Goal: Task Accomplishment & Management: Use online tool/utility

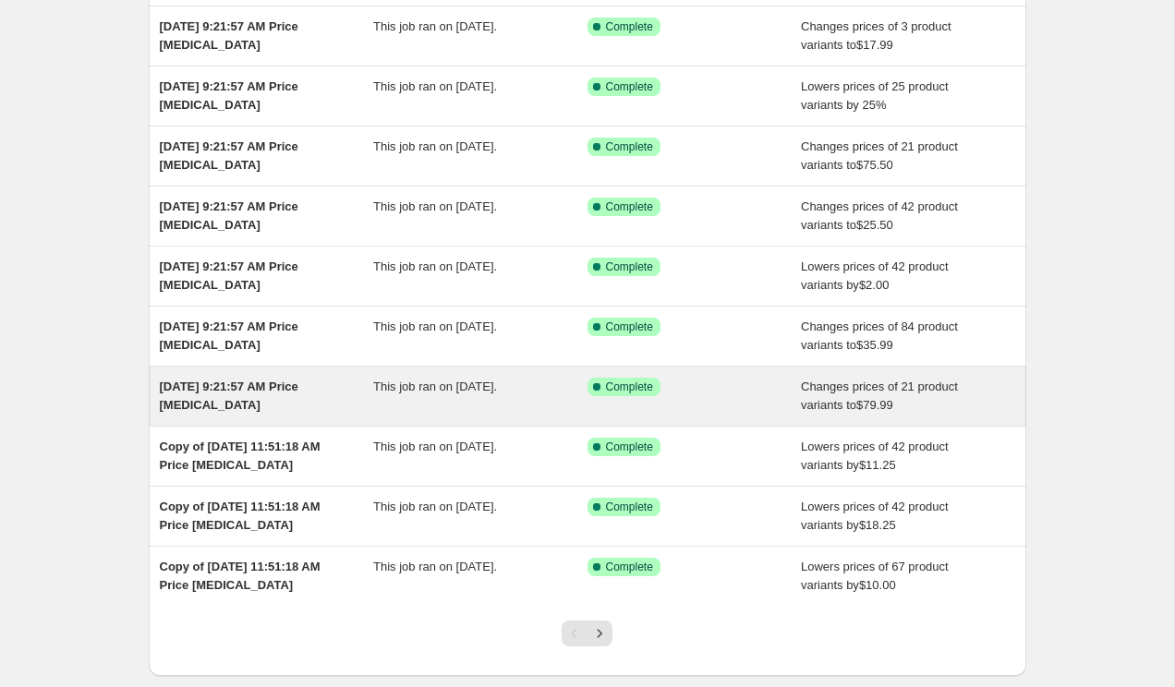
scroll to position [165, 0]
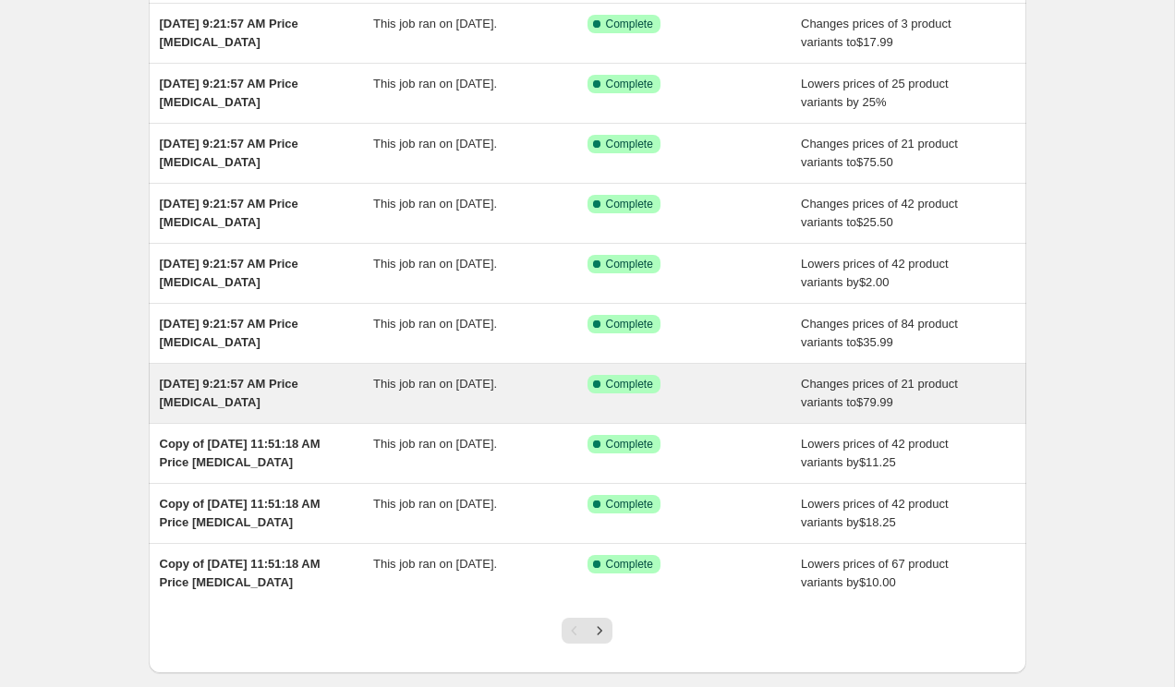
click at [223, 389] on span "[DATE] 9:21:57 AM Price [MEDICAL_DATA]" at bounding box center [229, 393] width 139 height 32
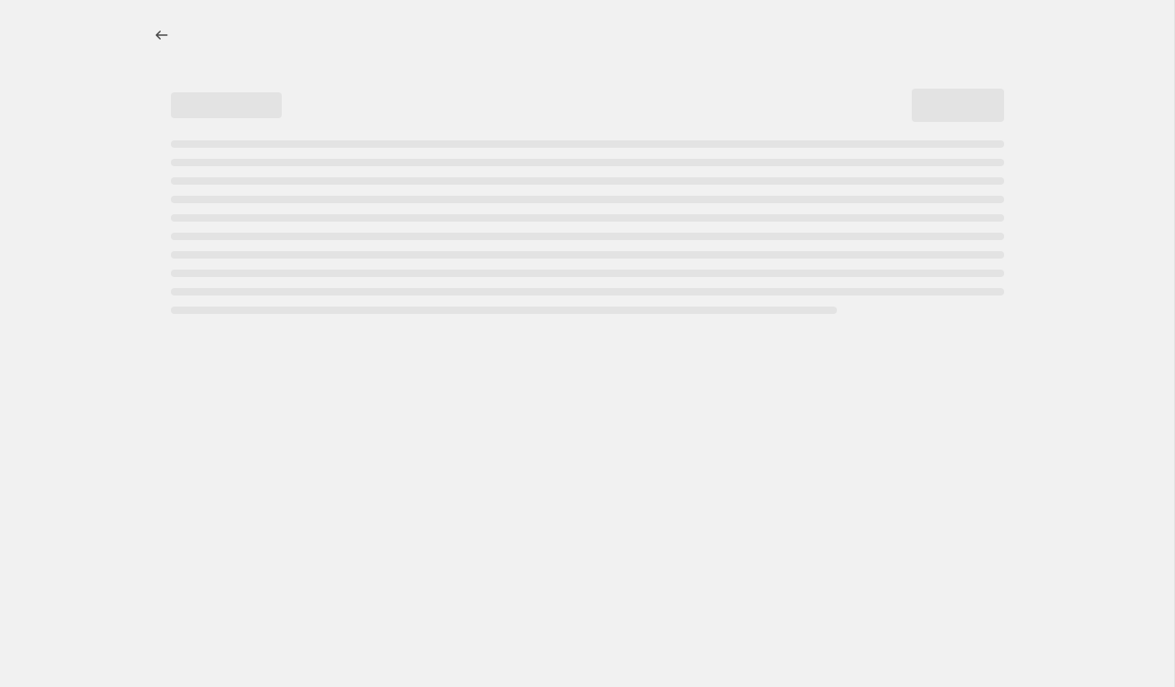
select select "to"
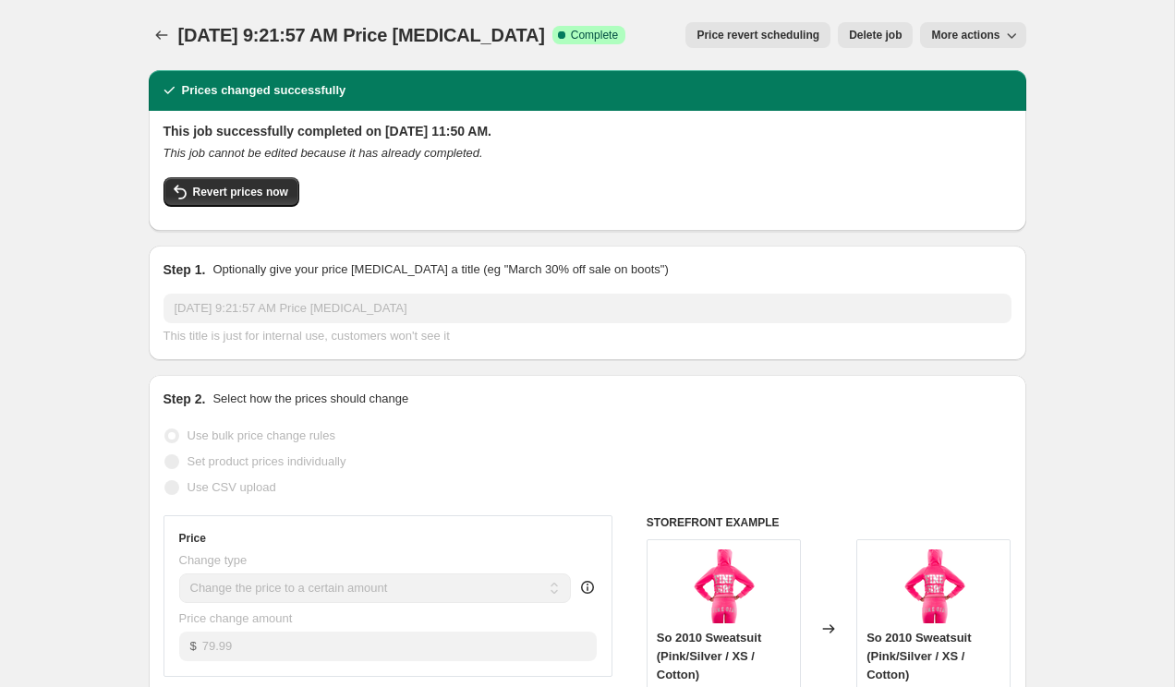
click at [764, 47] on button "Price revert scheduling" at bounding box center [757, 35] width 145 height 26
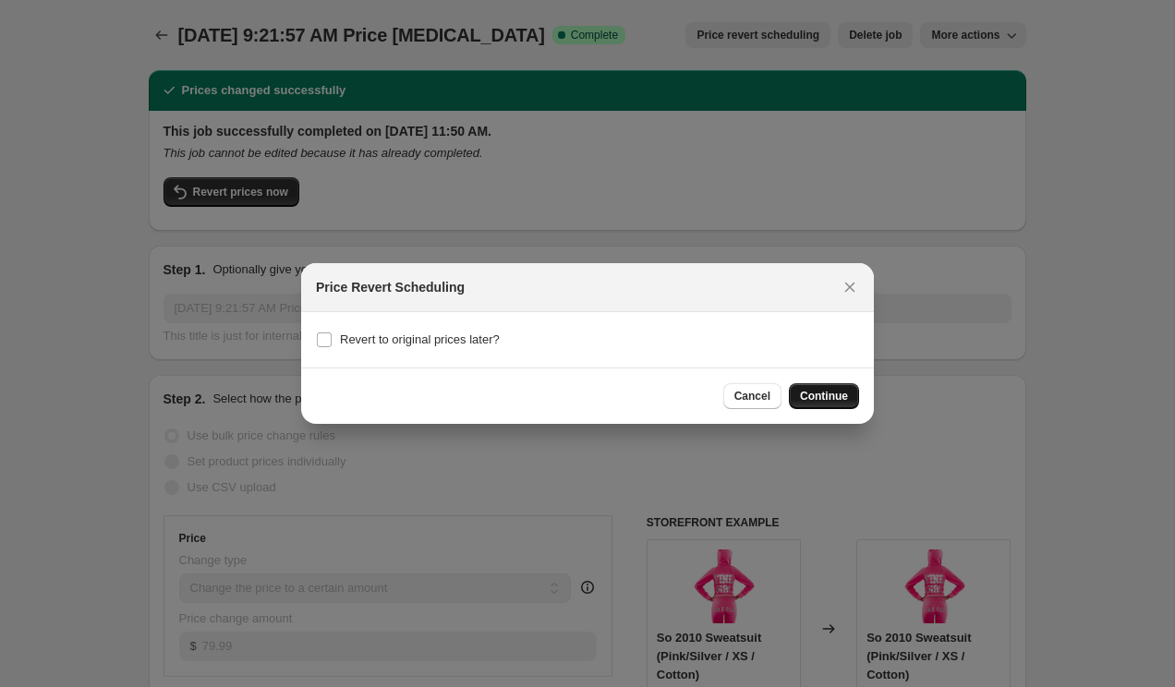
click at [835, 400] on span "Continue" at bounding box center [824, 396] width 48 height 15
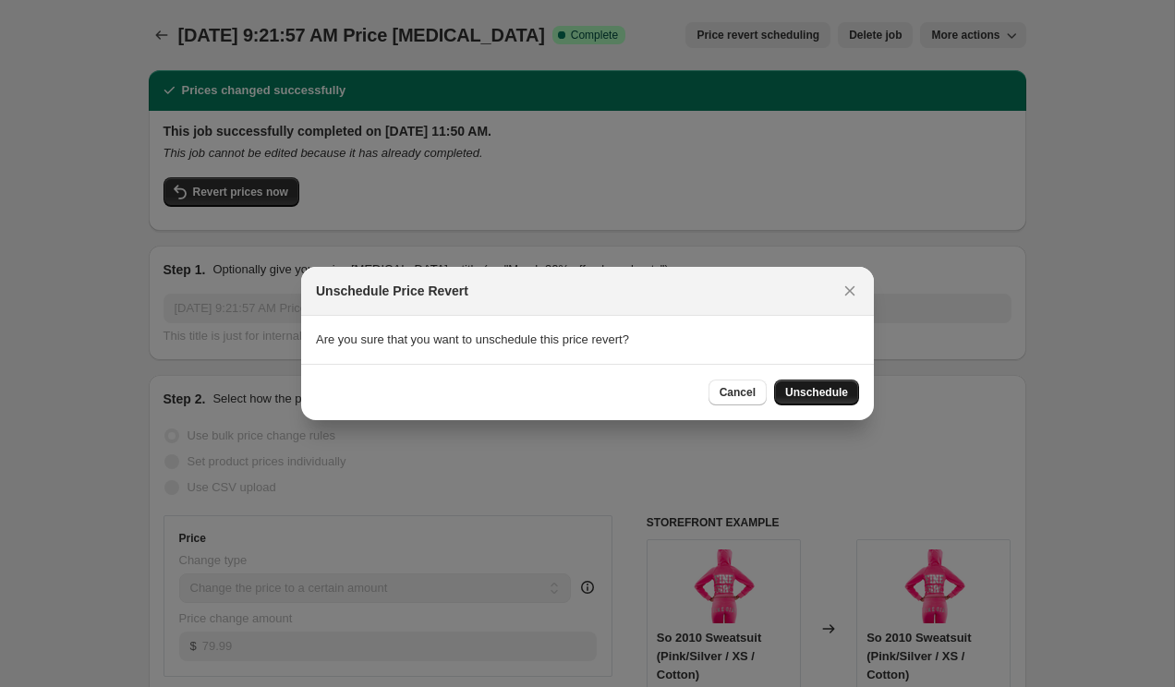
click at [835, 389] on span "Unschedule" at bounding box center [816, 392] width 63 height 15
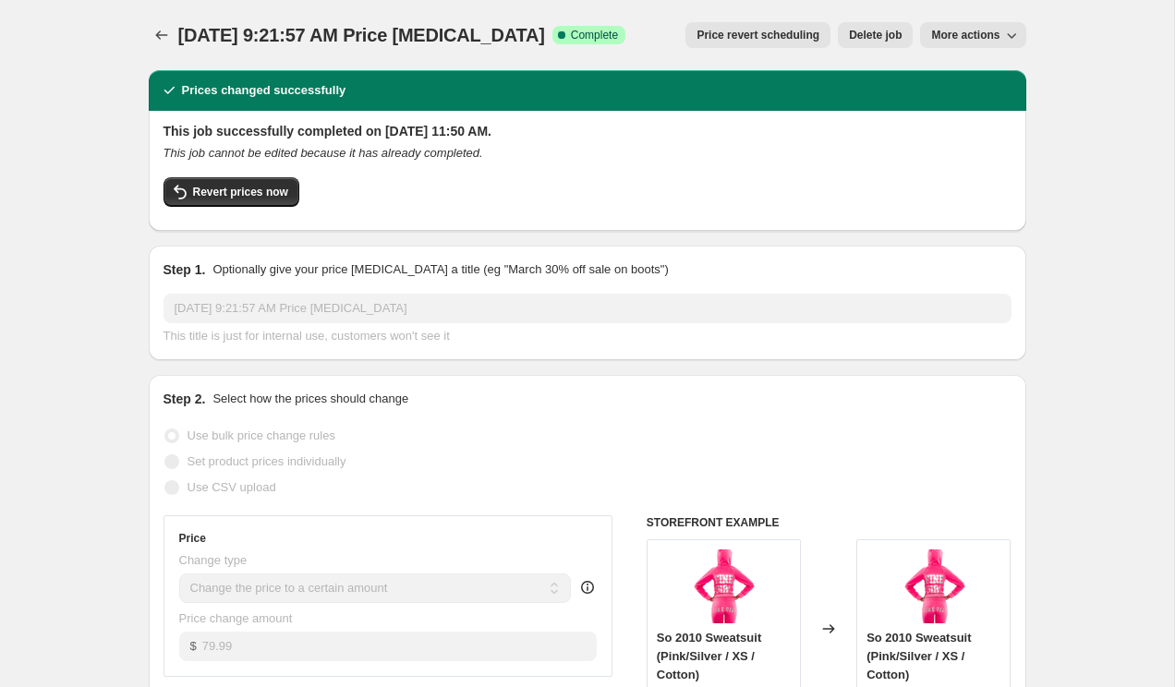
click at [750, 37] on span "Price revert scheduling" at bounding box center [758, 35] width 123 height 15
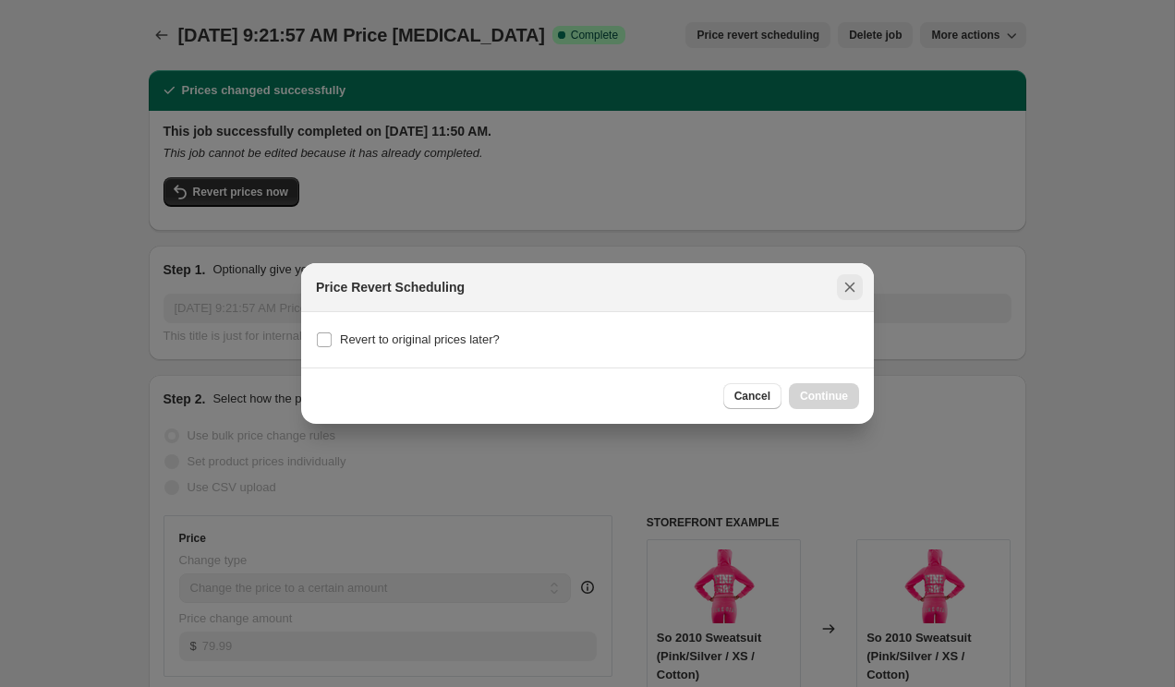
click at [856, 286] on icon "Close" at bounding box center [850, 287] width 18 height 18
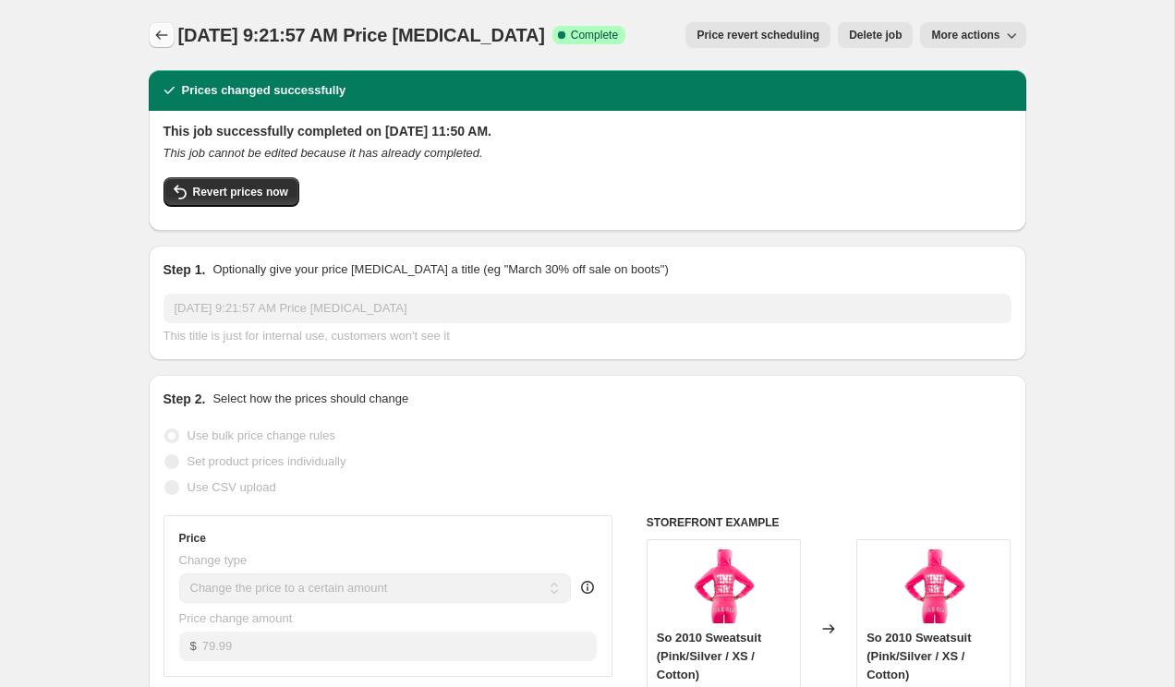
click at [158, 42] on icon "Price change jobs" at bounding box center [161, 35] width 18 height 18
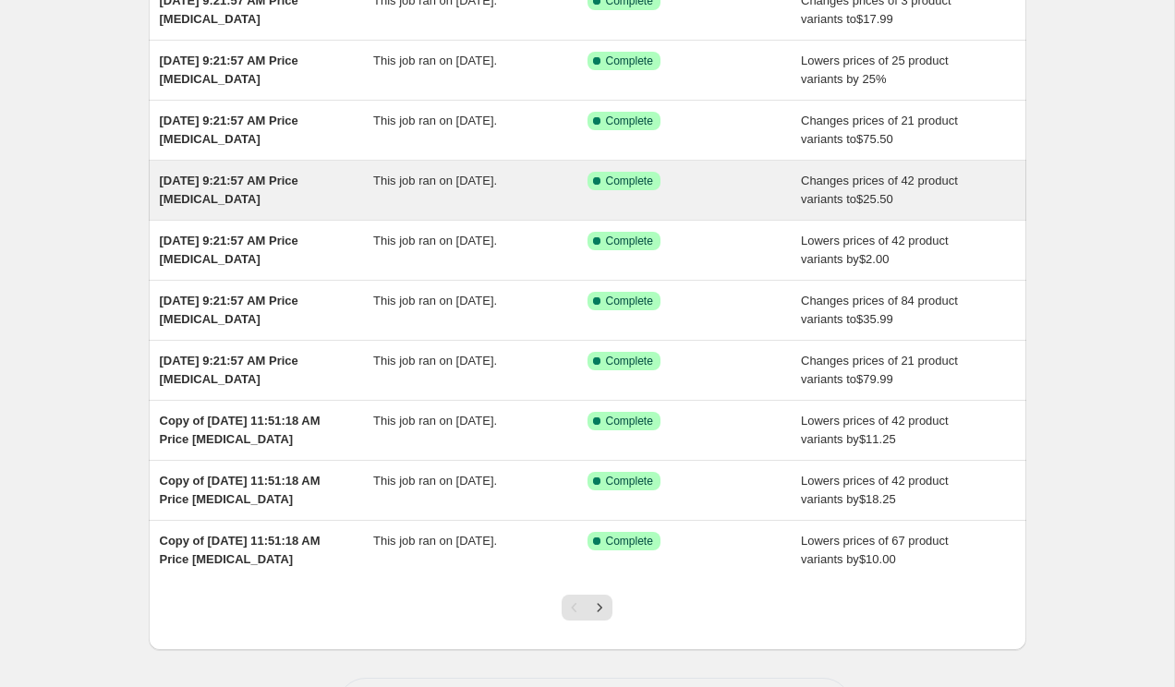
scroll to position [264, 0]
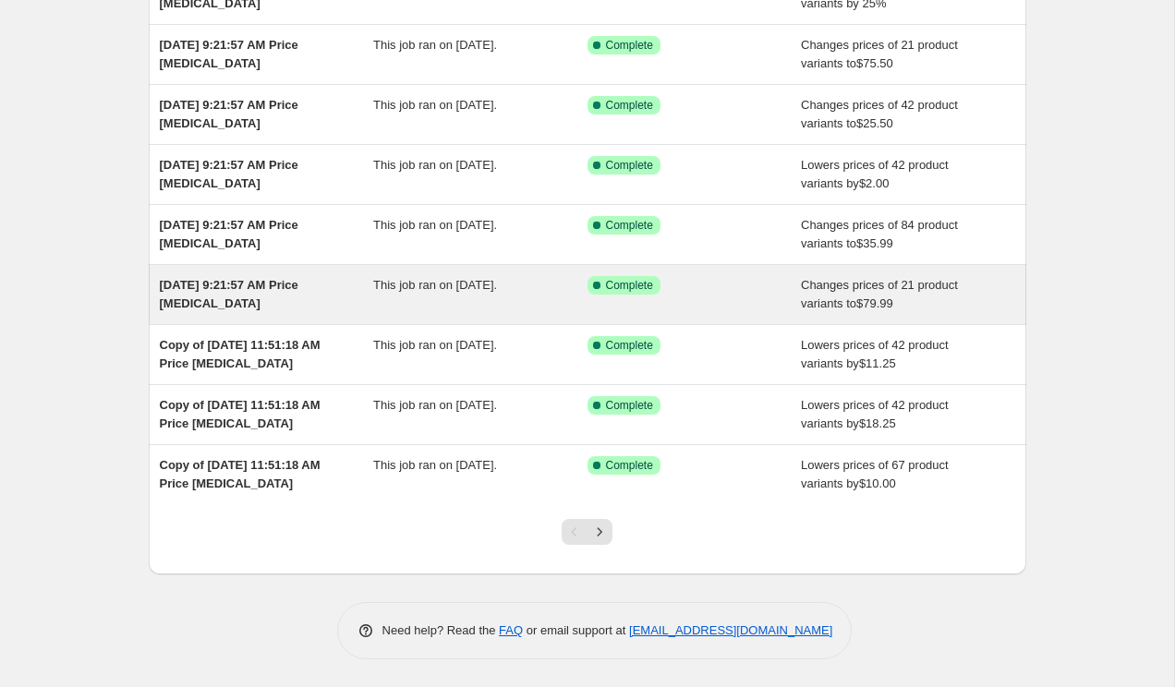
click at [255, 289] on span "Sep 13, 2025 at 9:21:57 AM Price change job" at bounding box center [229, 294] width 139 height 32
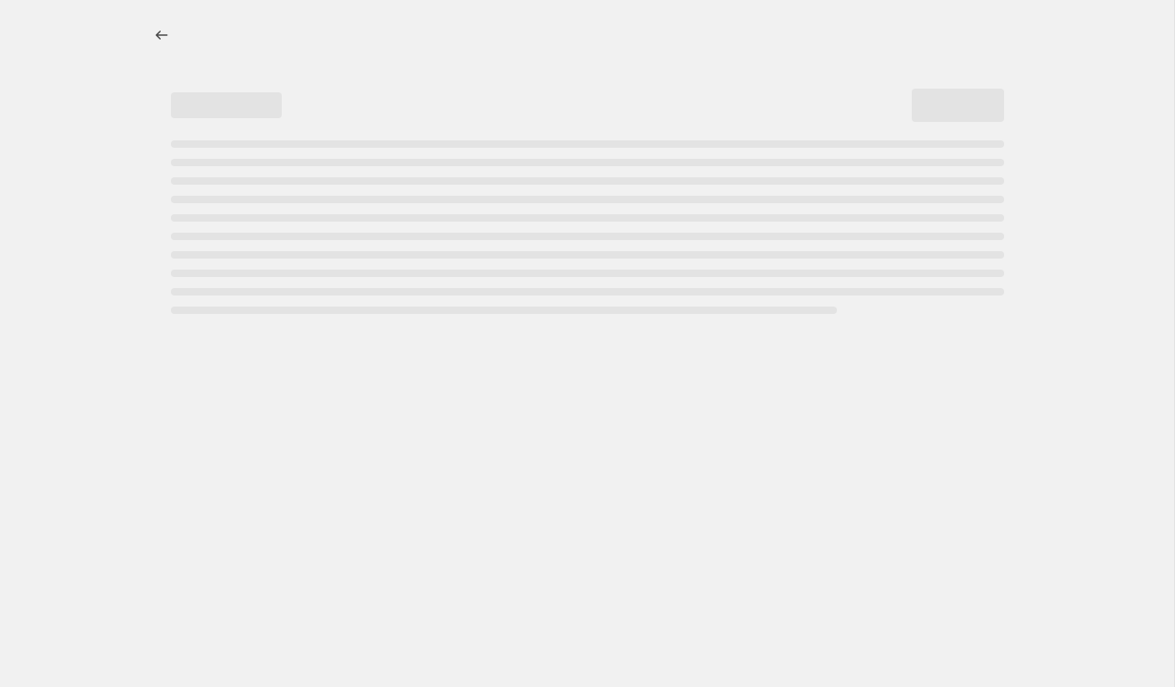
select select "to"
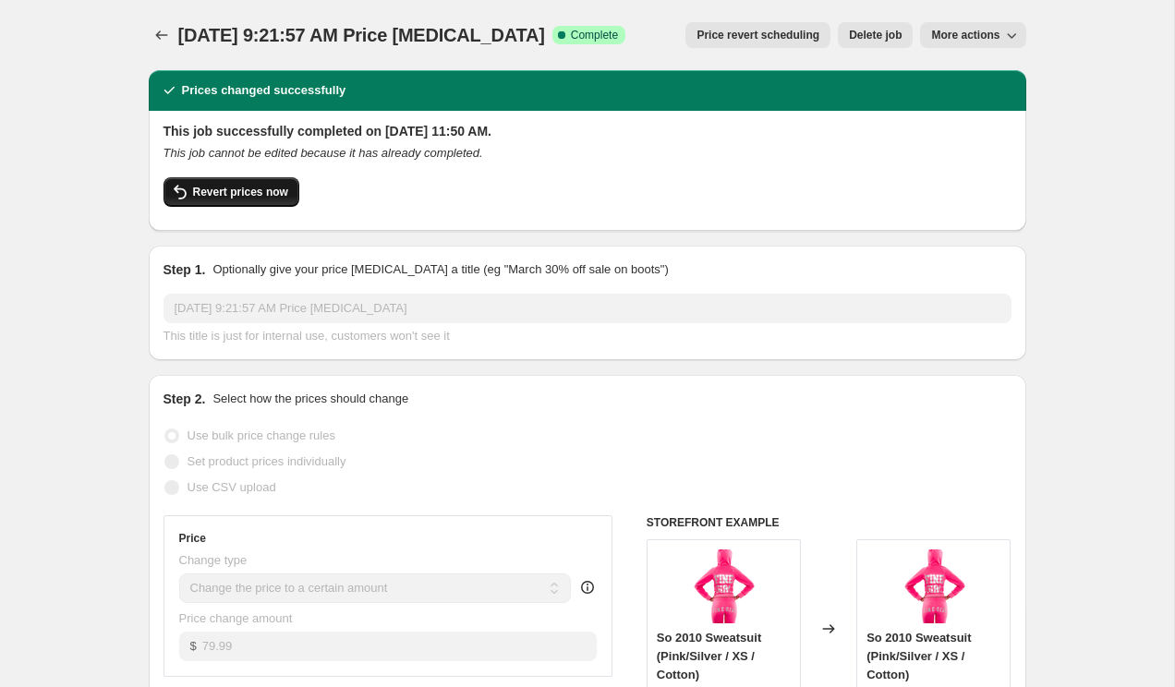
click at [241, 190] on span "Revert prices now" at bounding box center [240, 192] width 95 height 15
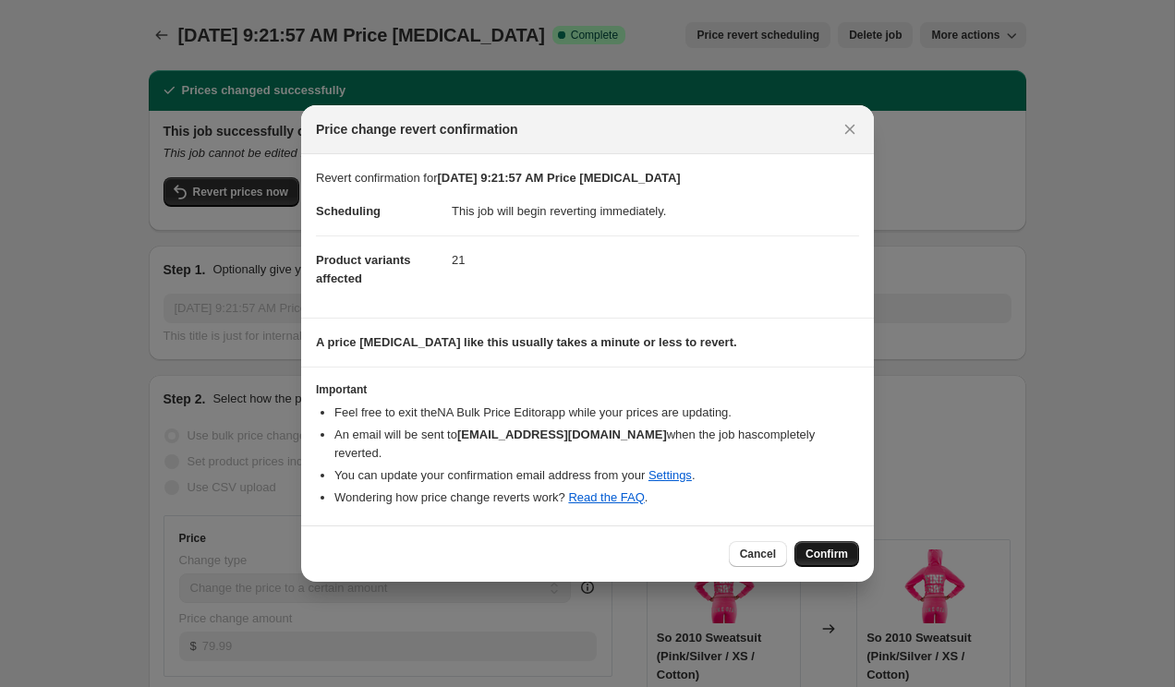
click at [834, 547] on span "Confirm" at bounding box center [827, 554] width 42 height 15
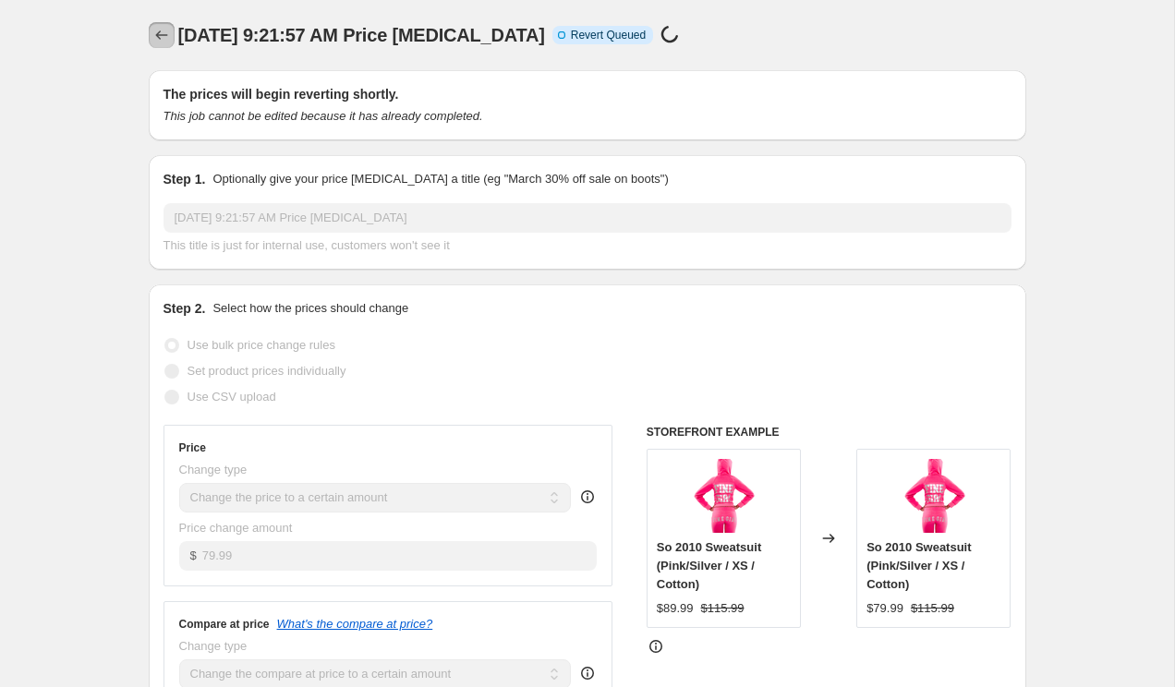
click at [152, 35] on icon "Price change jobs" at bounding box center [161, 35] width 18 height 18
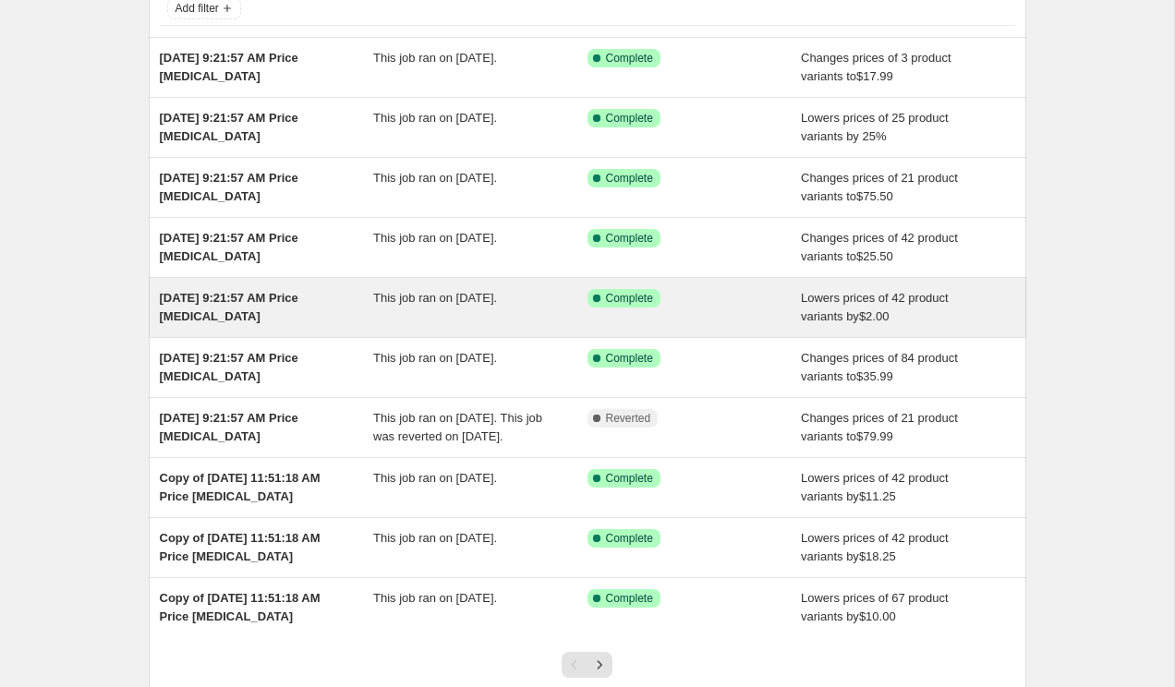
scroll to position [145, 0]
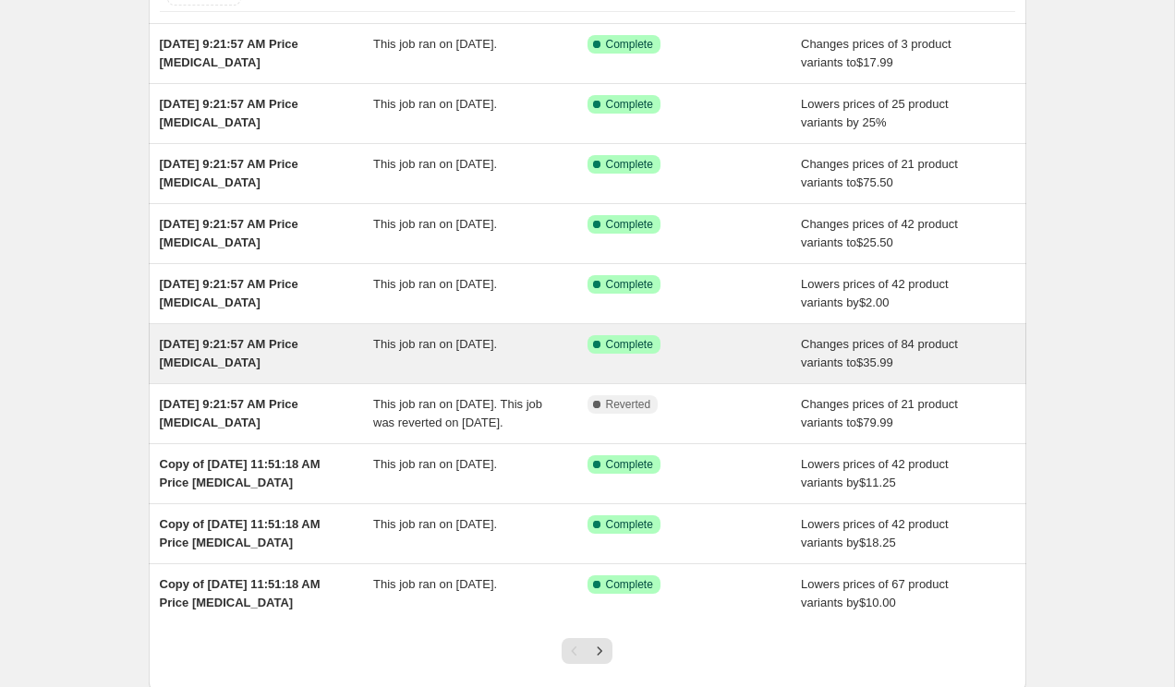
click at [261, 344] on span "Sep 13, 2025 at 9:21:57 AM Price change job" at bounding box center [229, 353] width 139 height 32
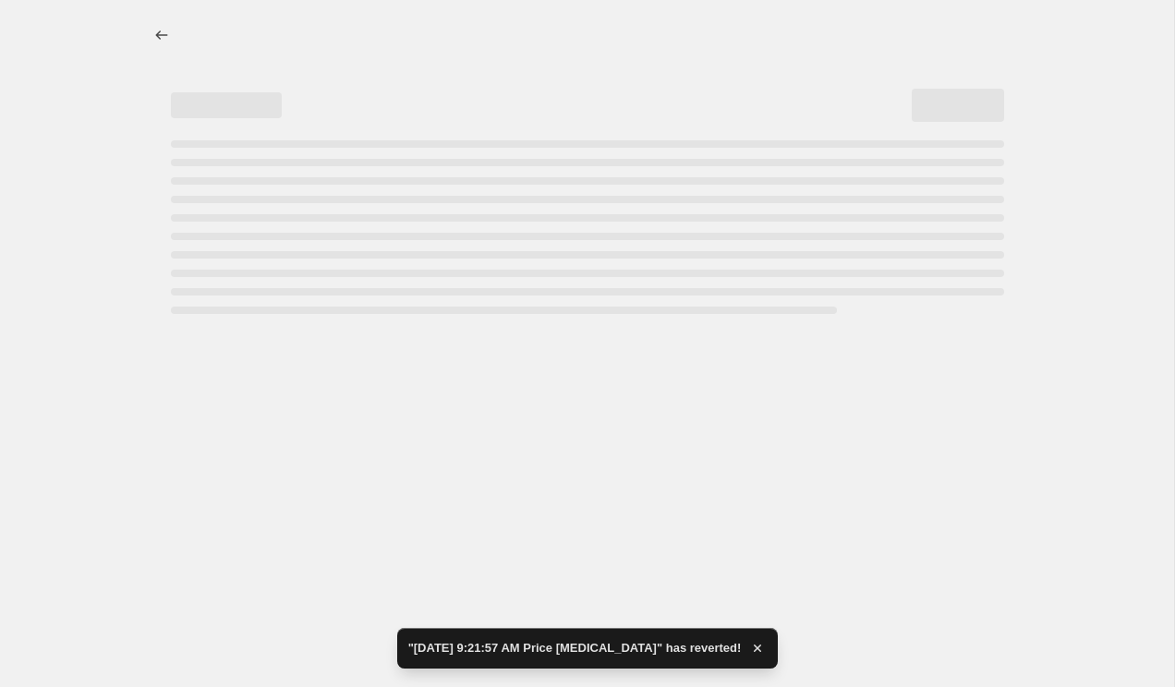
select select "percentage"
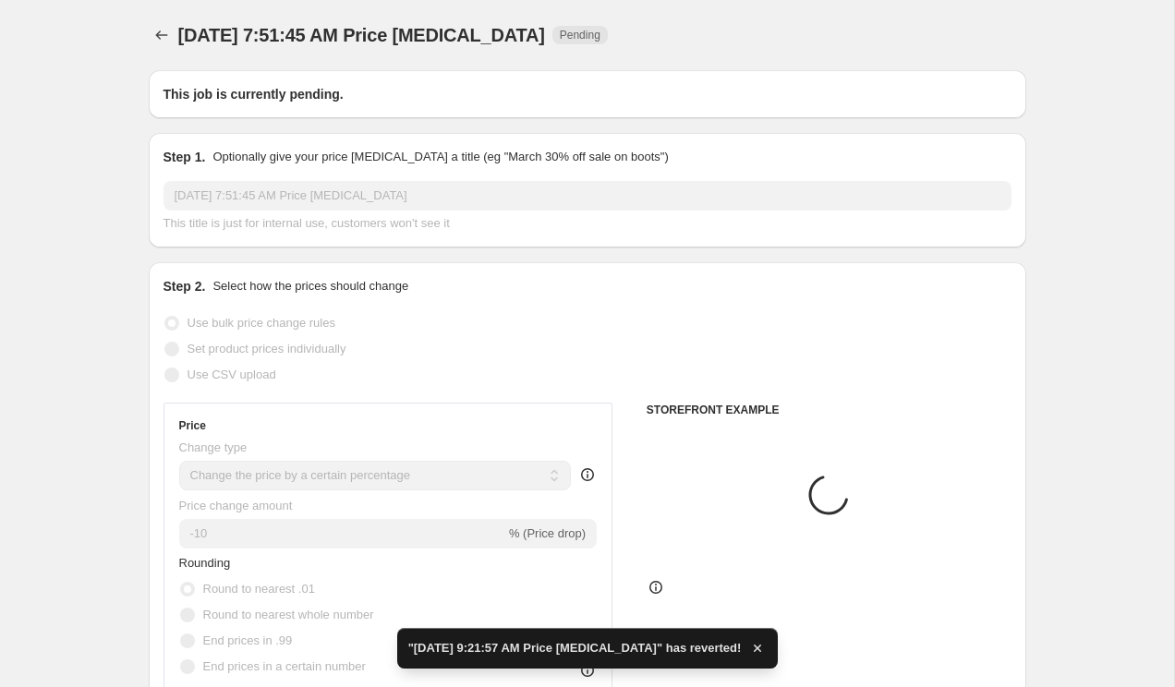
type input "Sep 13, 2025 at 9:21:57 AM Price change job"
select select "to"
select select "no_change"
radio input "false"
radio input "true"
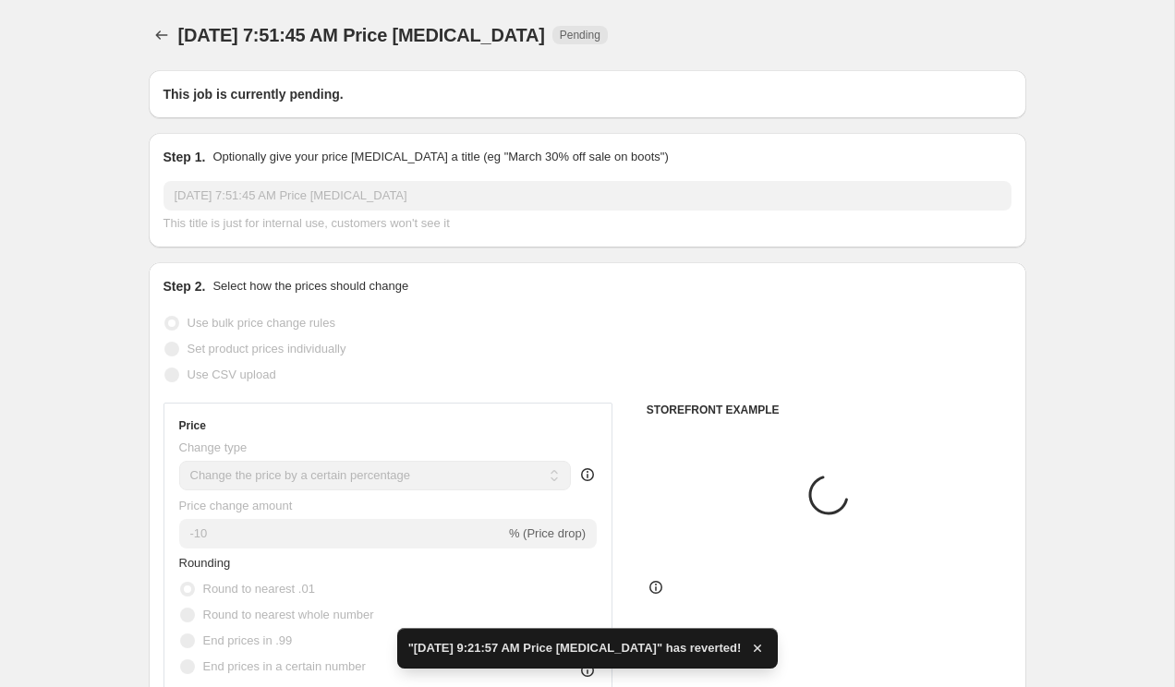
radio input "false"
radio input "true"
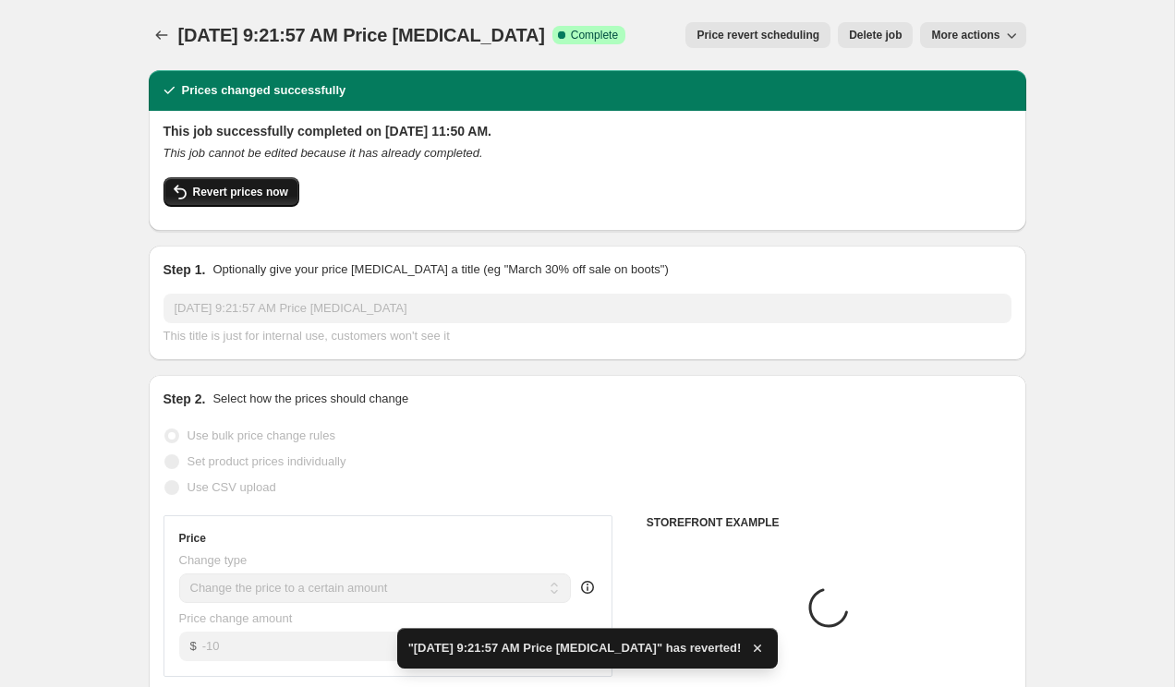
click at [223, 193] on span "Revert prices now" at bounding box center [240, 192] width 95 height 15
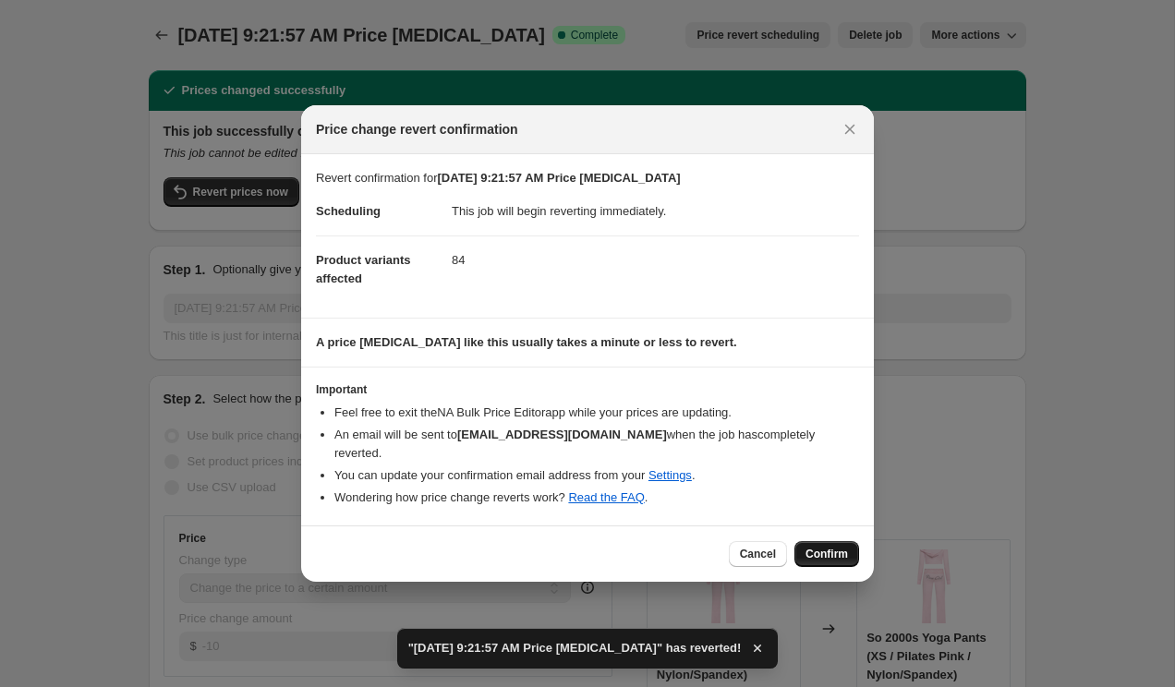
click at [819, 551] on span "Confirm" at bounding box center [827, 554] width 42 height 15
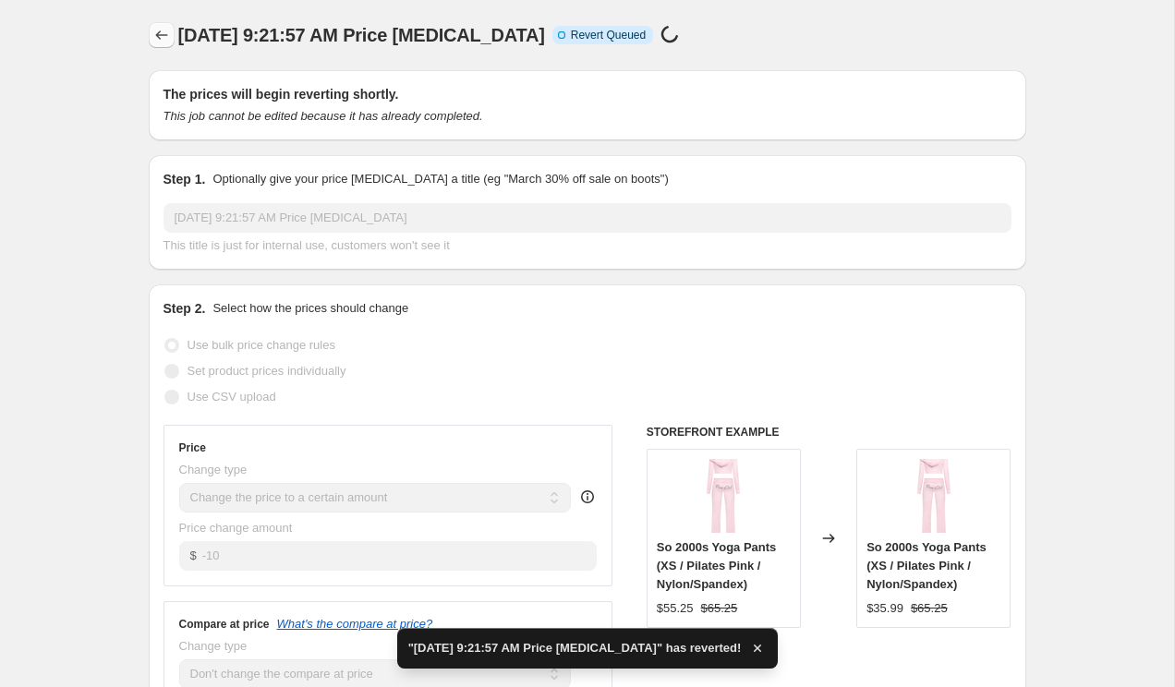
click at [156, 34] on icon "Price change jobs" at bounding box center [161, 34] width 12 height 9
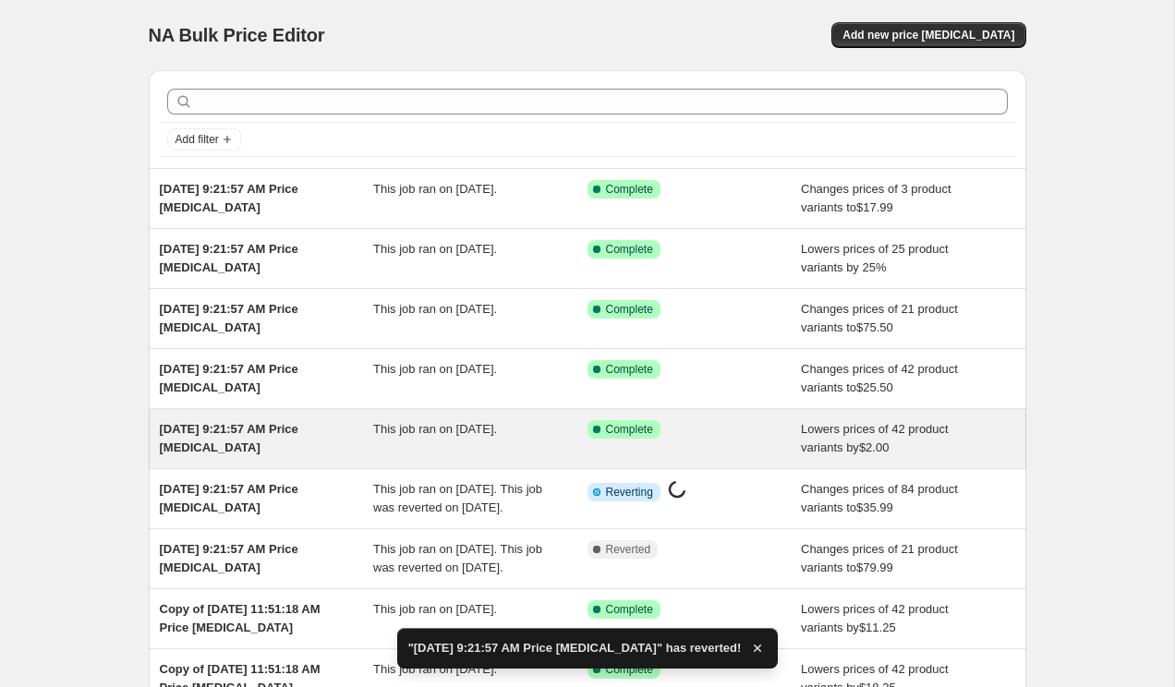
click at [333, 418] on div "Sep 13, 2025 at 9:21:57 AM Price change job This job ran on September 13, 2025.…" at bounding box center [588, 438] width 878 height 59
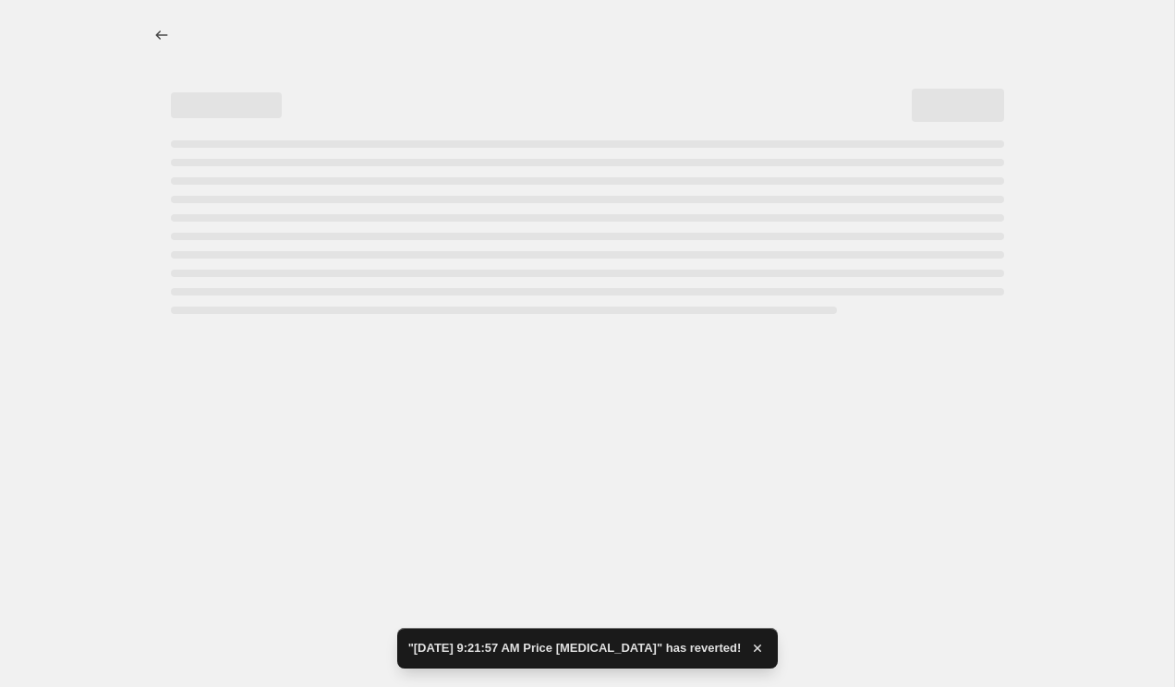
select select "by"
select select "no_change"
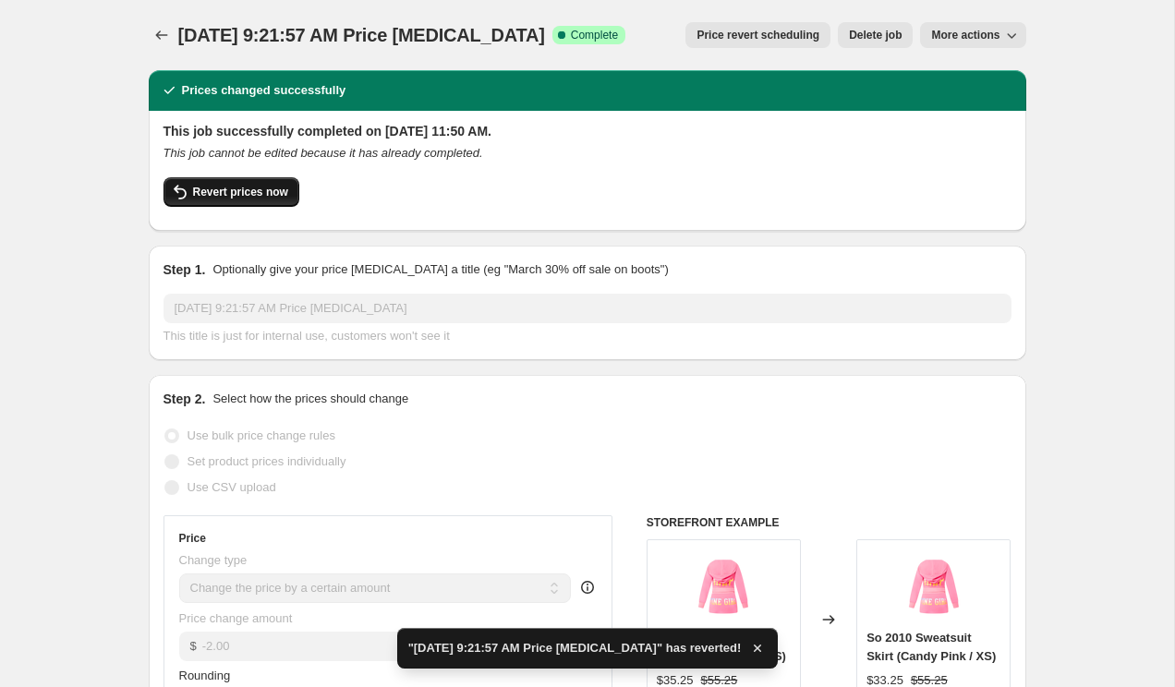
click at [261, 202] on button "Revert prices now" at bounding box center [232, 192] width 136 height 30
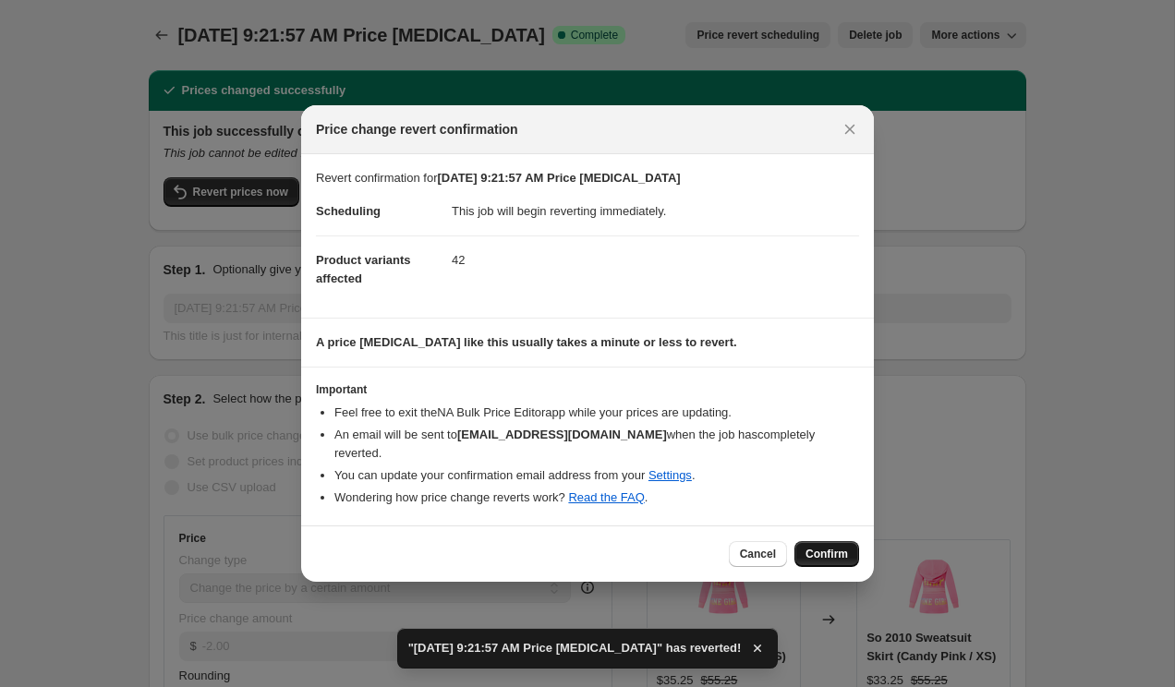
click at [802, 548] on button "Confirm" at bounding box center [826, 554] width 65 height 26
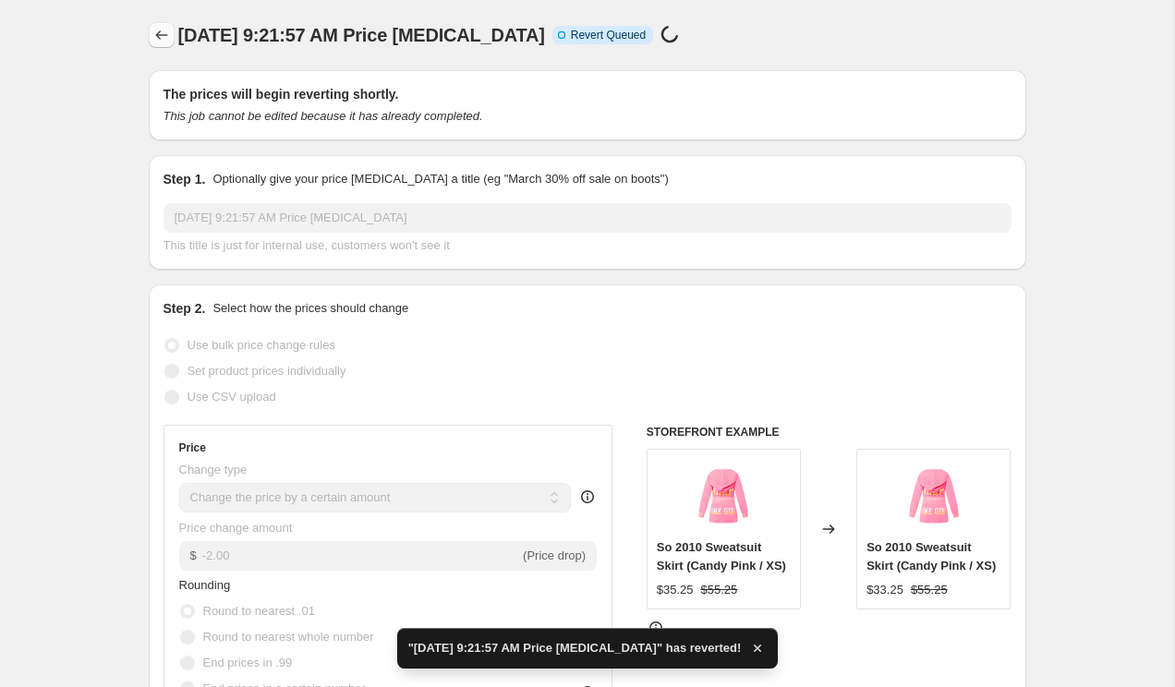
click at [162, 36] on icon "Price change jobs" at bounding box center [161, 35] width 18 height 18
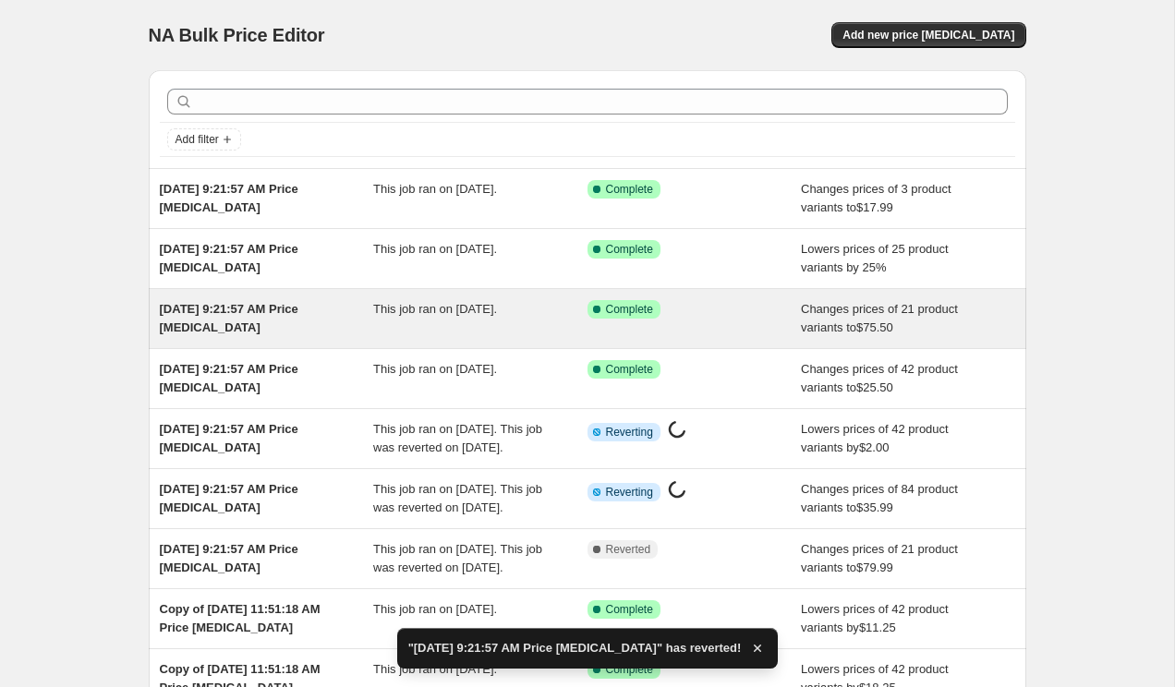
click at [352, 325] on div "Sep 13, 2025 at 9:21:57 AM Price change job" at bounding box center [267, 318] width 214 height 37
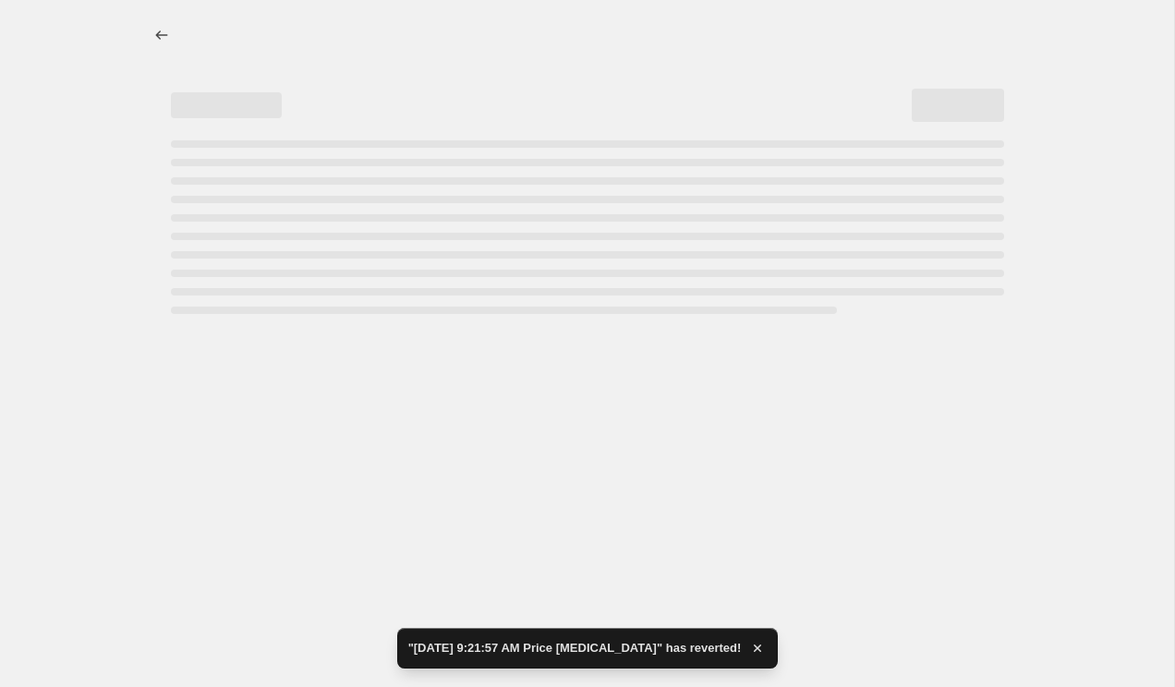
select select "no_change"
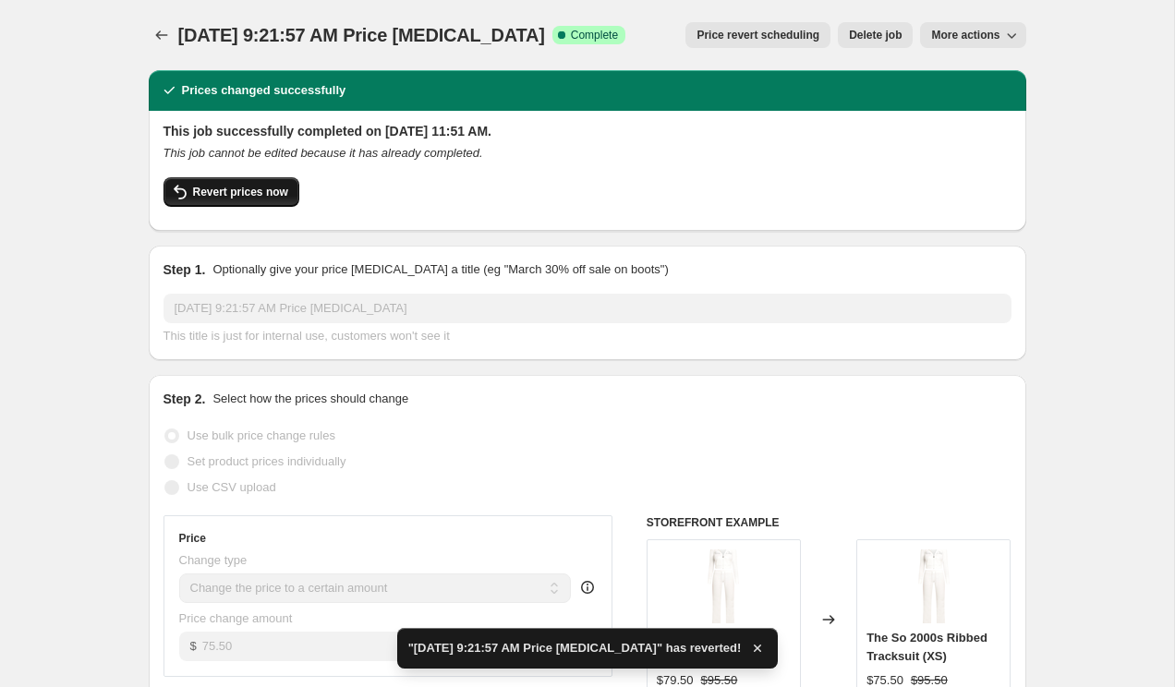
click at [253, 195] on span "Revert prices now" at bounding box center [240, 192] width 95 height 15
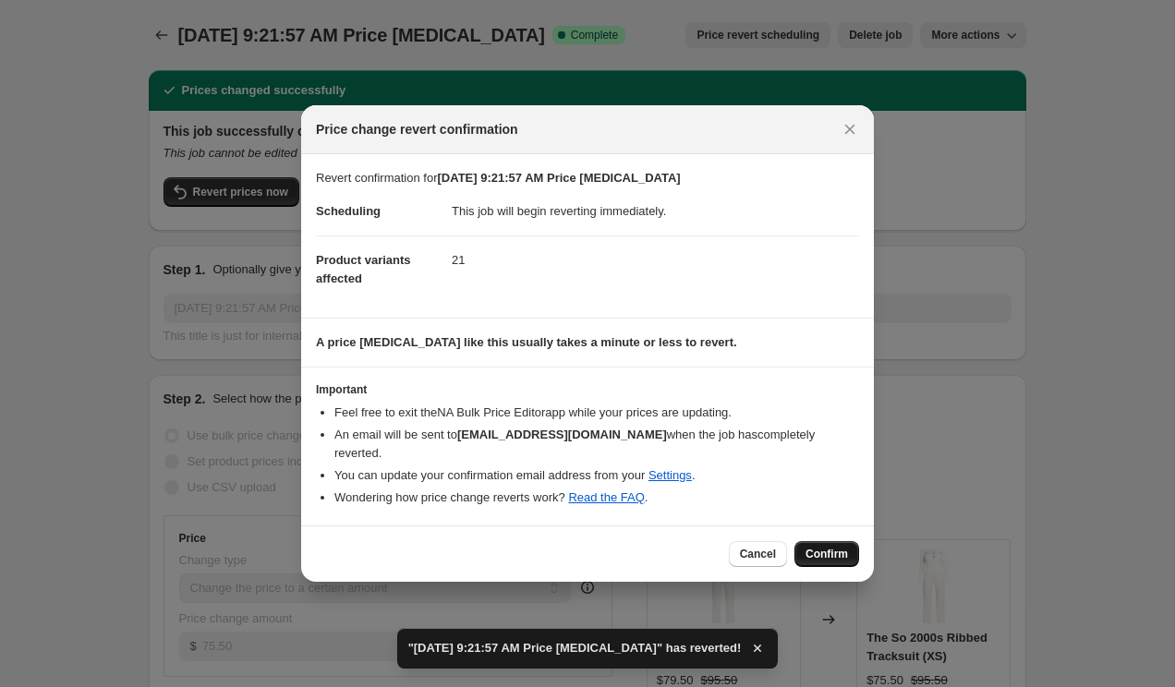
click at [828, 547] on span "Confirm" at bounding box center [827, 554] width 42 height 15
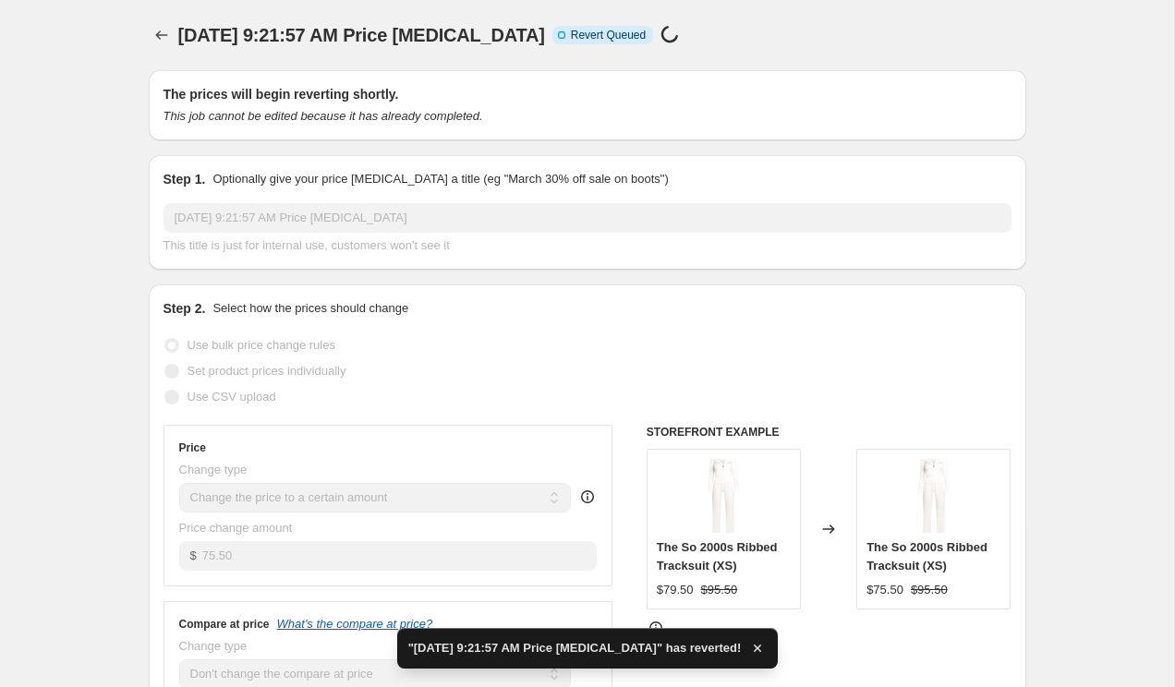
click at [167, 48] on div "Sep 13, 2025 at 9:21:57 AM Price change job. This page is ready Sep 13, 2025 at…" at bounding box center [588, 35] width 878 height 70
select select "no_change"
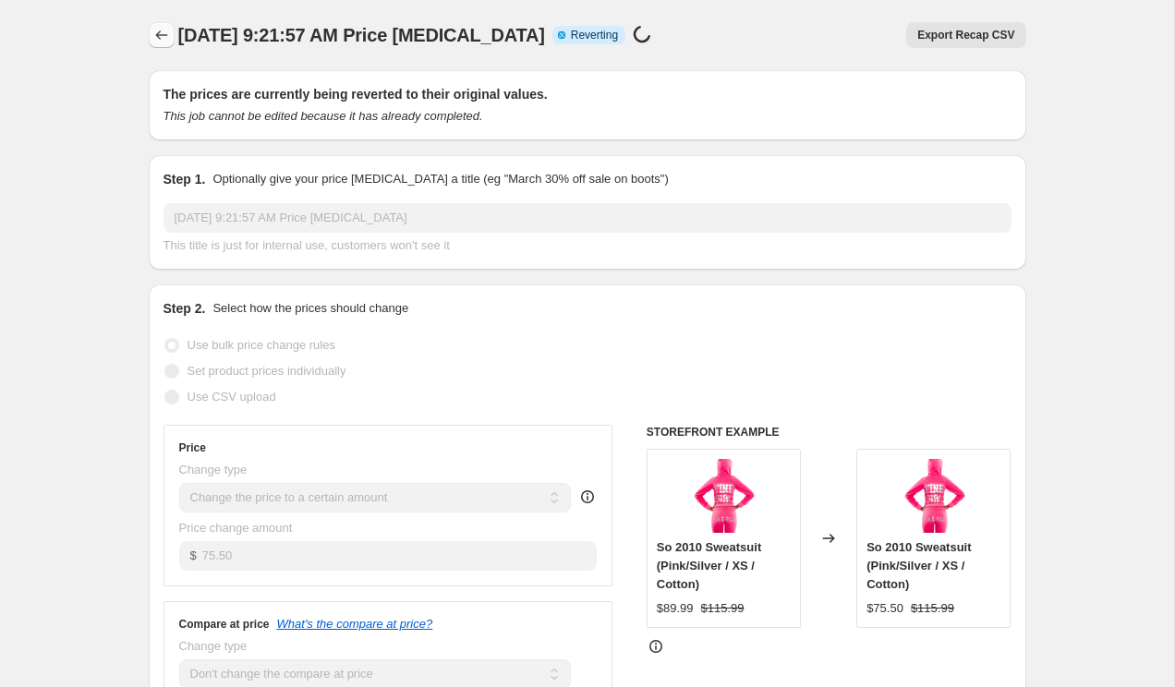
click at [169, 42] on icon "Price change jobs" at bounding box center [161, 35] width 18 height 18
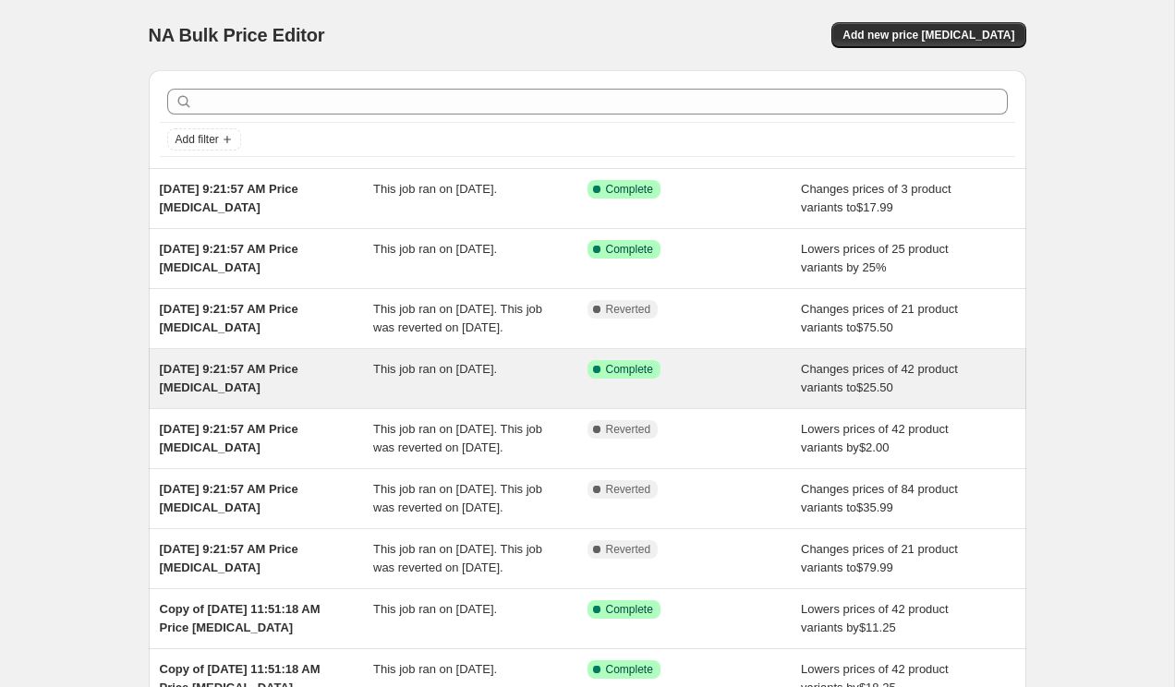
click at [348, 396] on div "Sep 13, 2025 at 9:21:57 AM Price change job" at bounding box center [267, 378] width 214 height 37
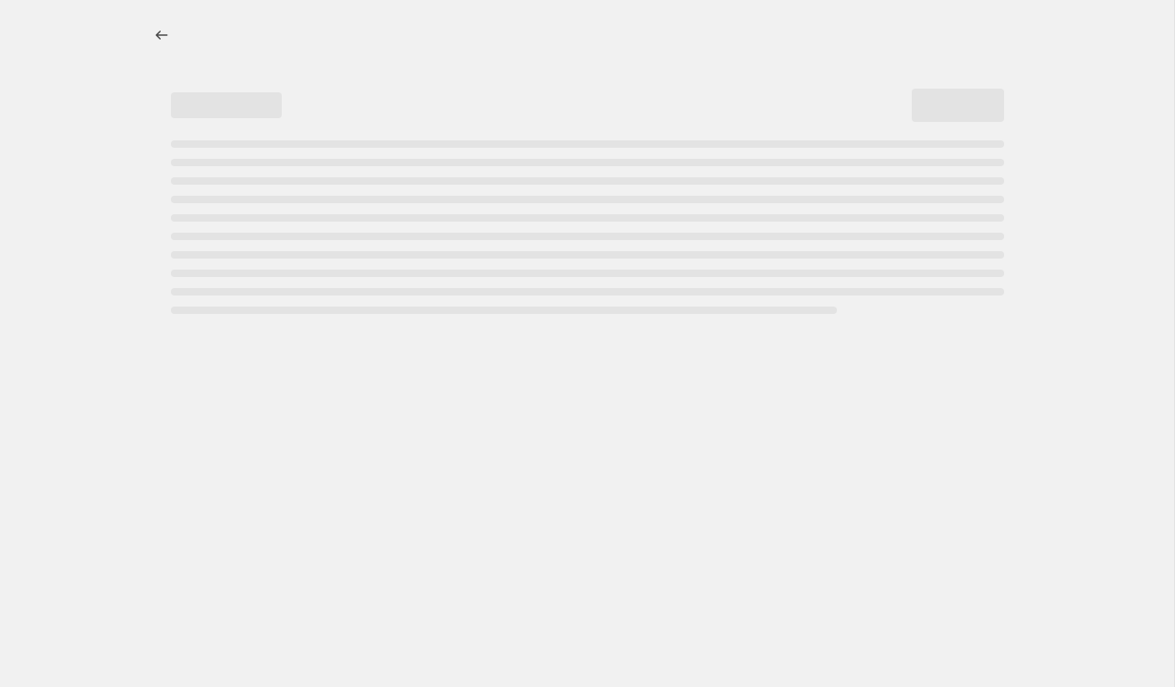
select select "no_change"
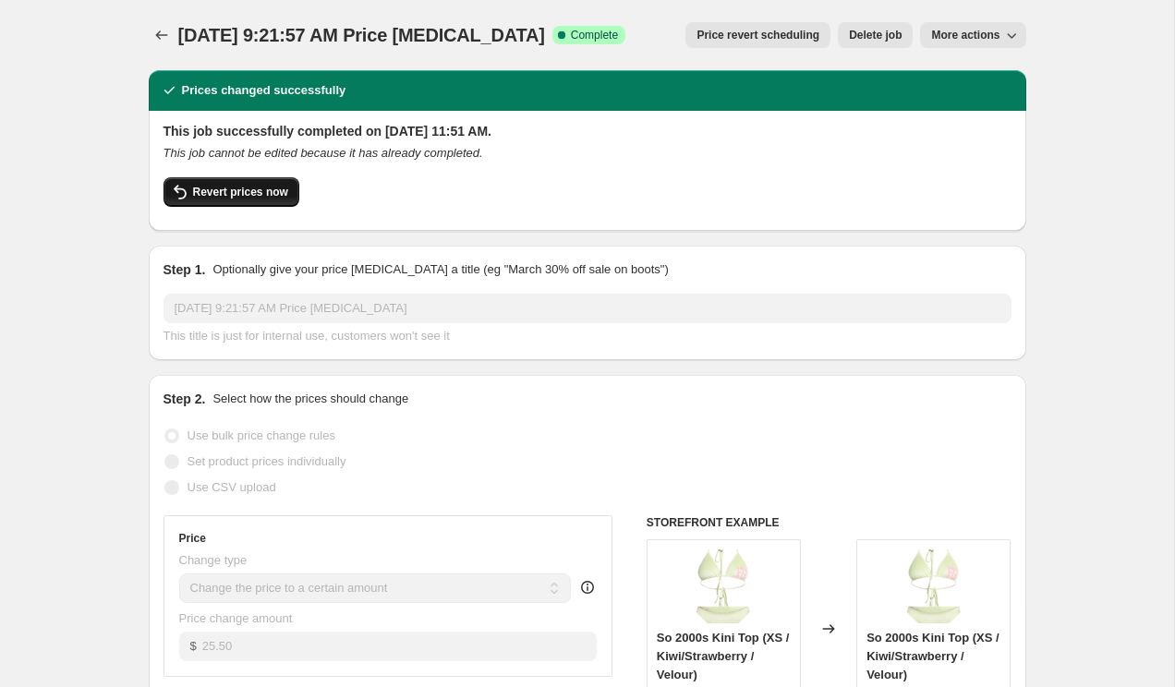
click at [242, 203] on button "Revert prices now" at bounding box center [232, 192] width 136 height 30
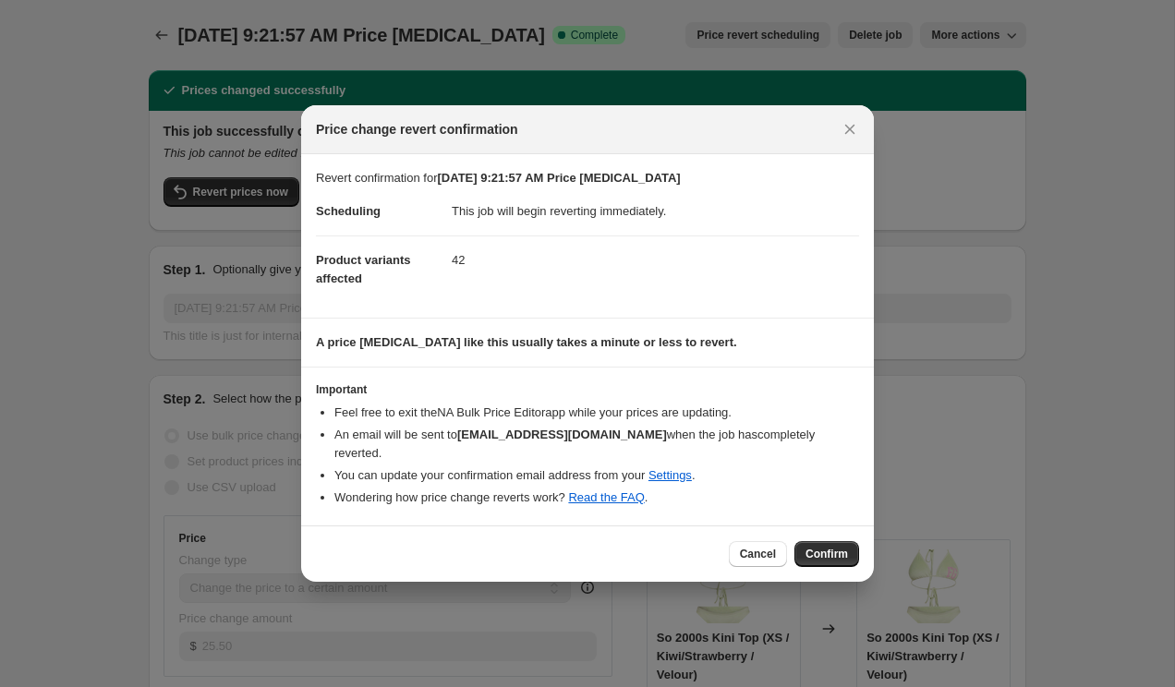
select select "no_change"
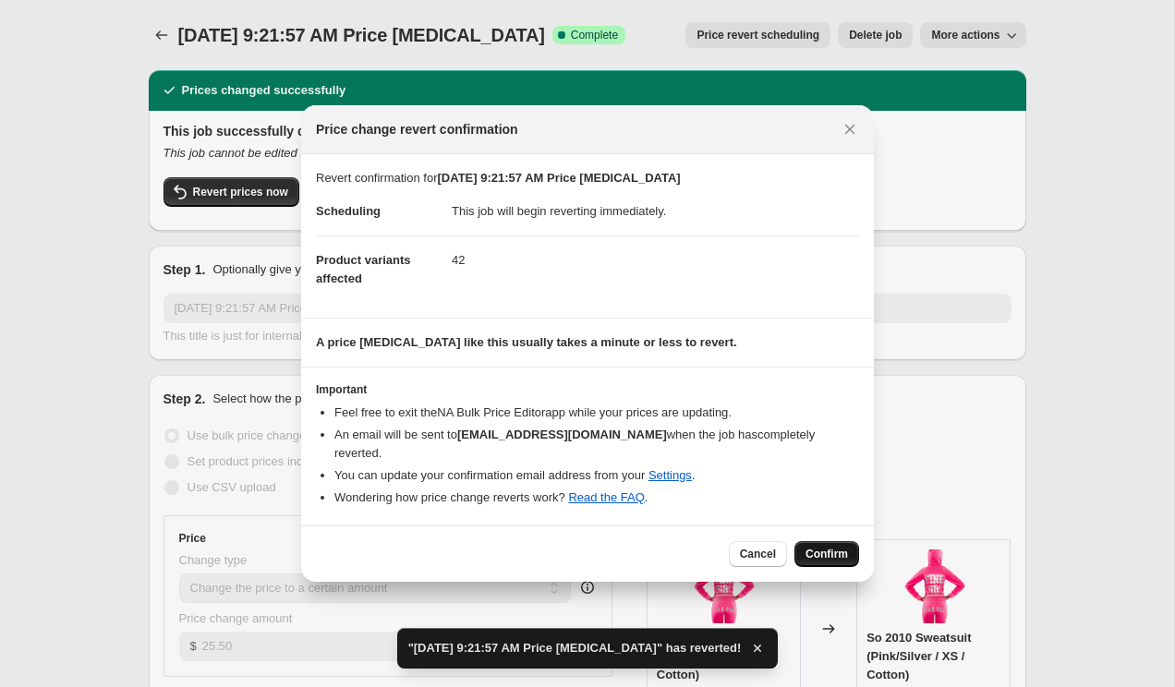
click at [812, 547] on span "Confirm" at bounding box center [827, 554] width 42 height 15
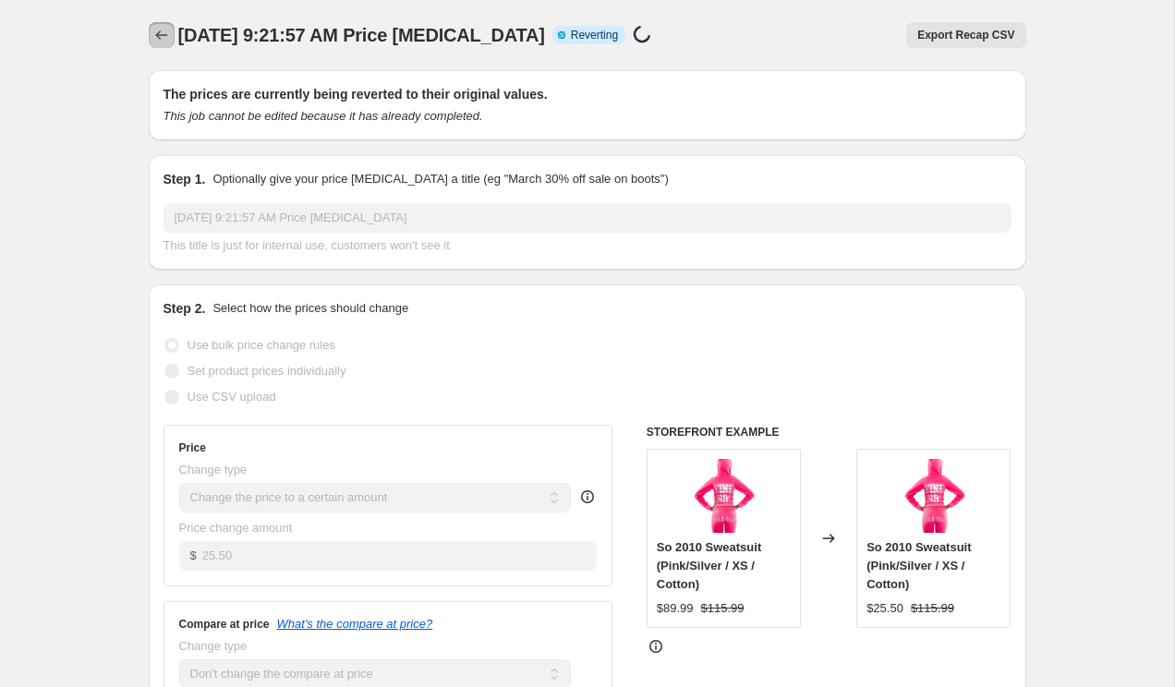
select select "no_change"
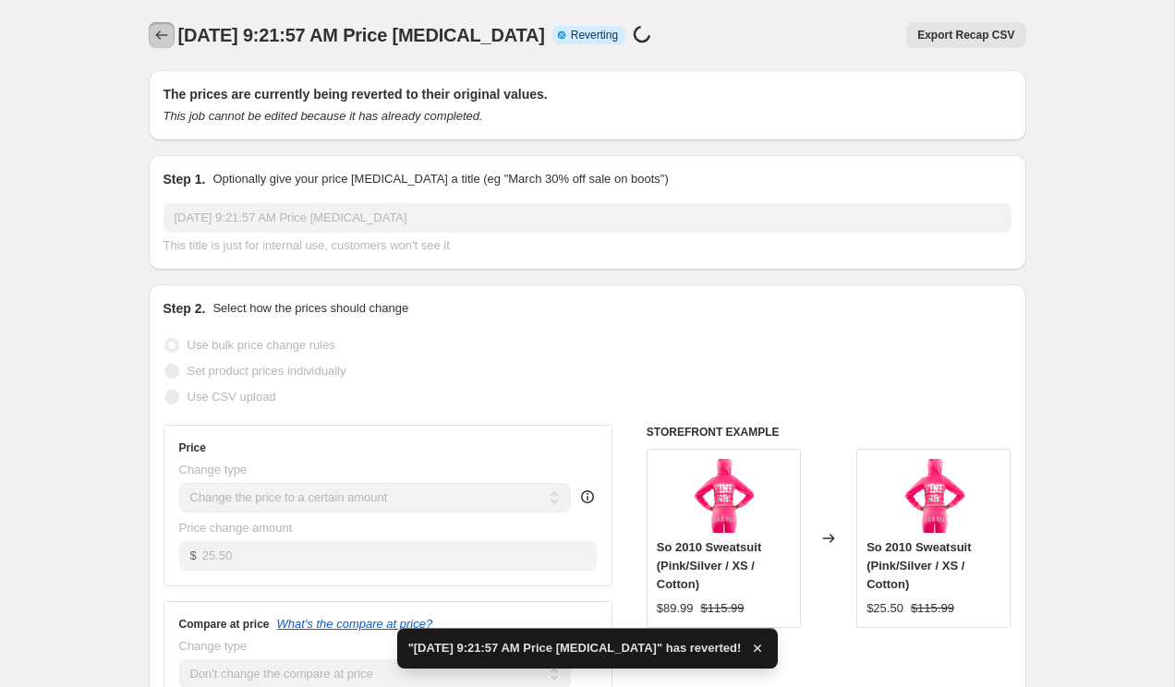
click at [172, 39] on button "Price change jobs" at bounding box center [162, 35] width 26 height 26
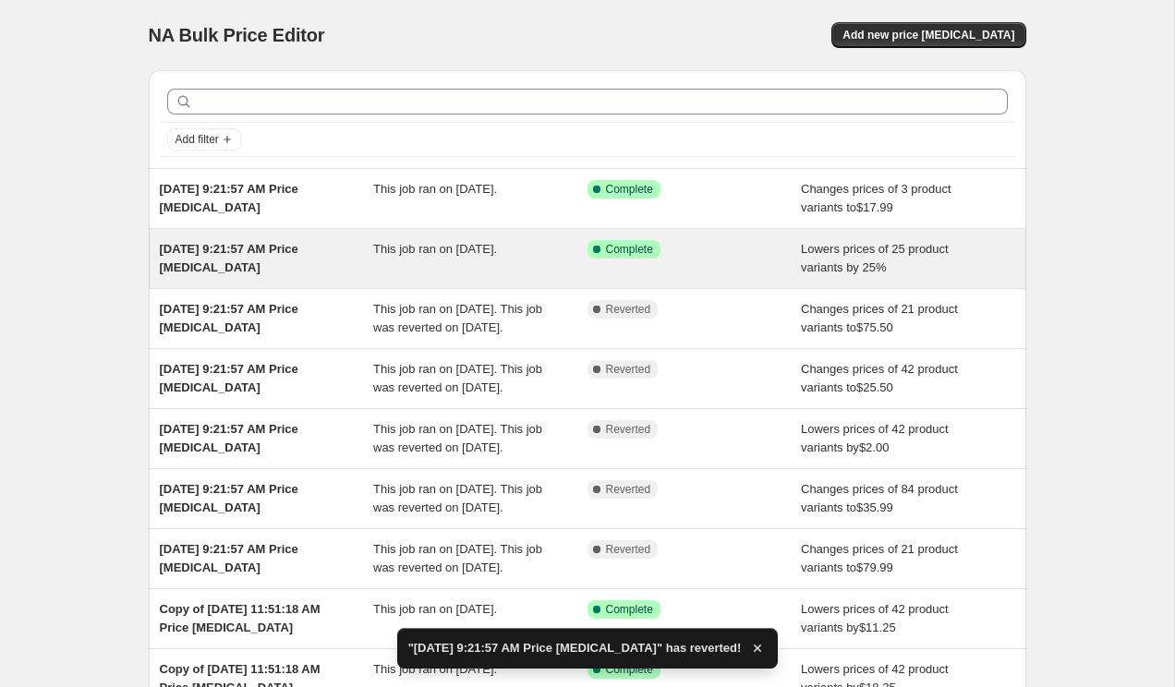
click at [217, 261] on span "Sep 13, 2025 at 9:21:57 AM Price change job" at bounding box center [229, 258] width 139 height 32
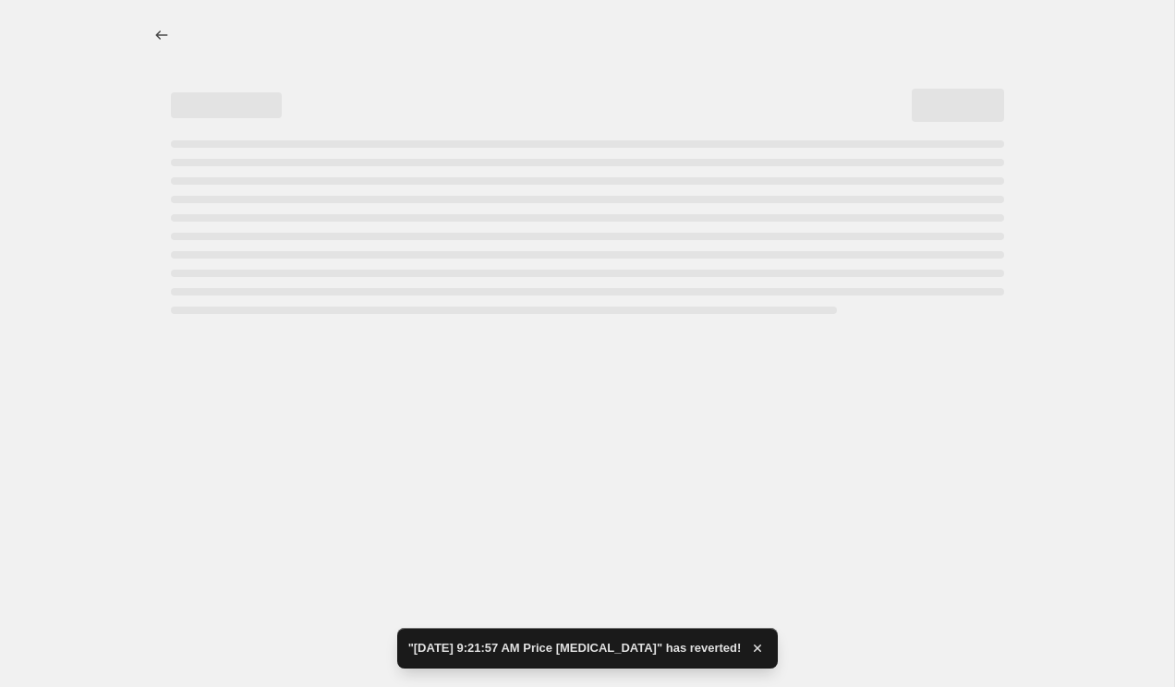
select select "percentage"
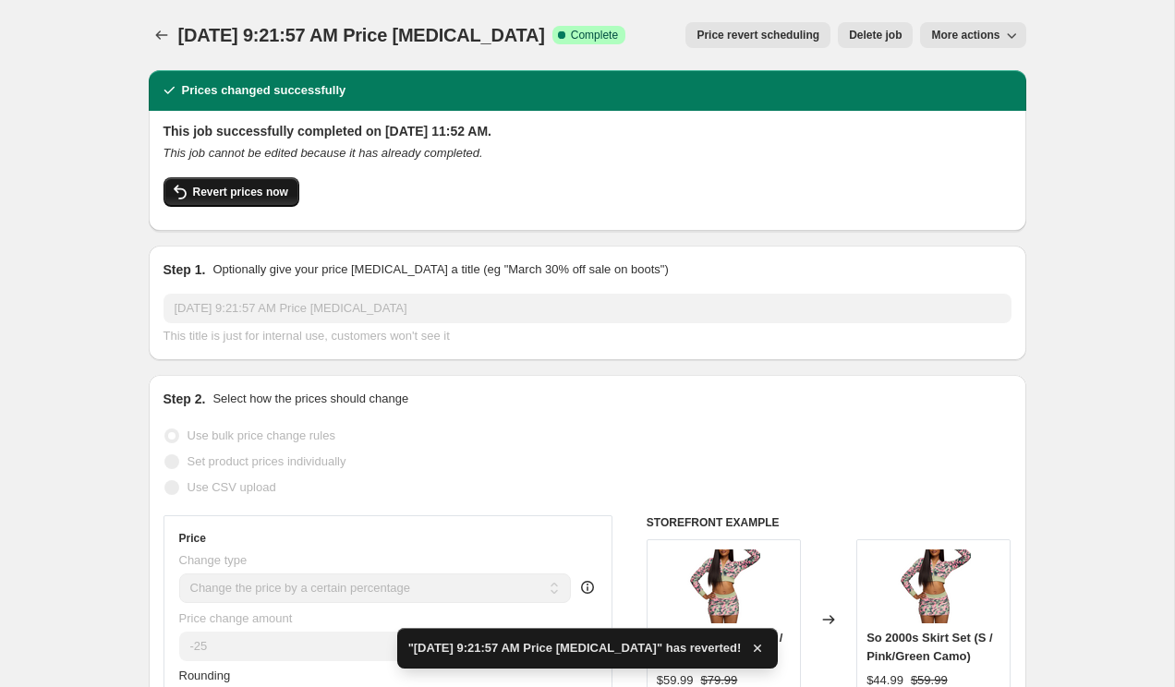
click at [251, 198] on span "Revert prices now" at bounding box center [240, 192] width 95 height 15
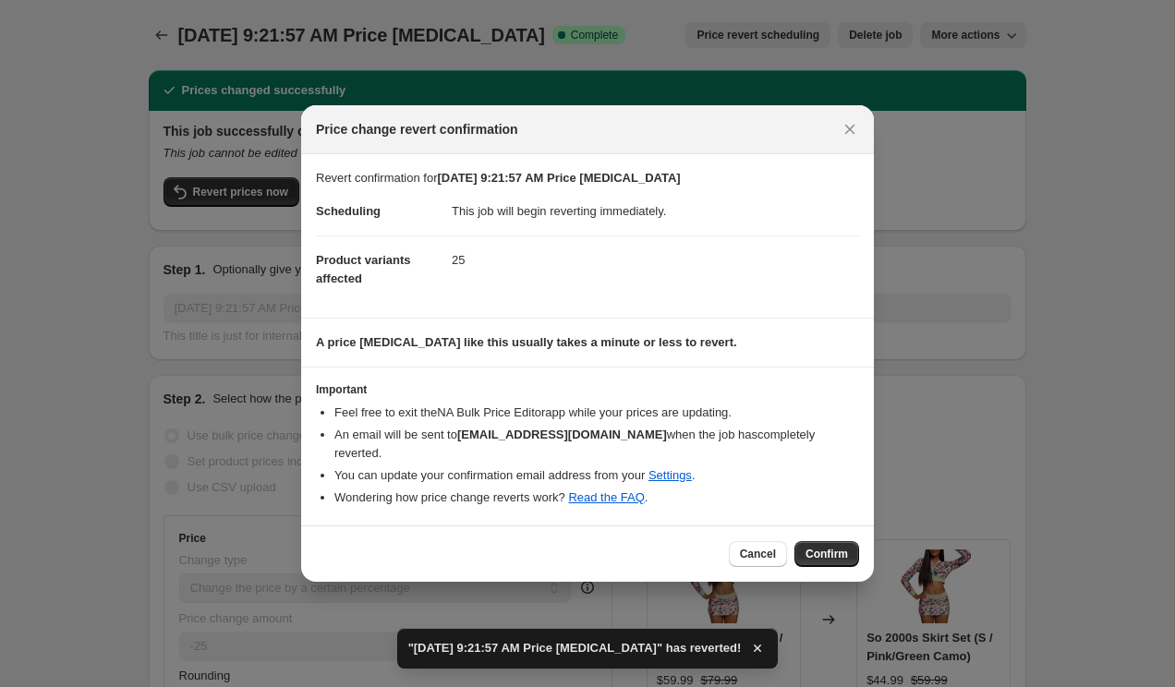
click at [809, 528] on div "Cancel Confirm" at bounding box center [587, 554] width 573 height 56
click at [806, 547] on span "Confirm" at bounding box center [827, 554] width 42 height 15
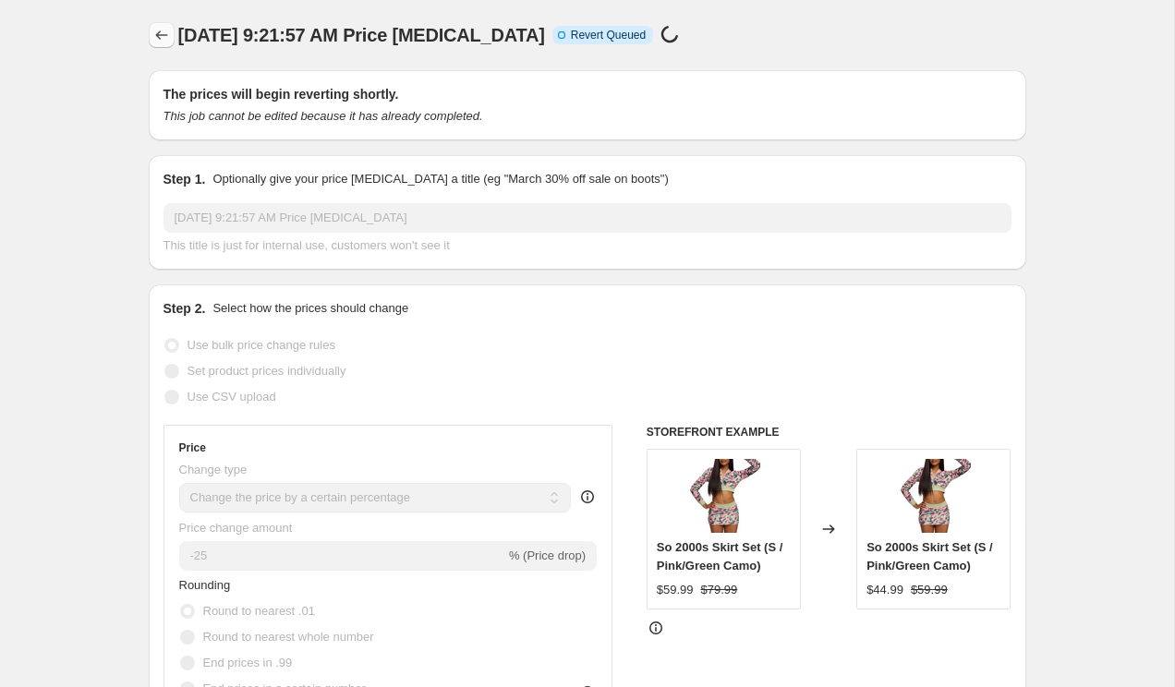
click at [168, 43] on icon "Price change jobs" at bounding box center [161, 35] width 18 height 18
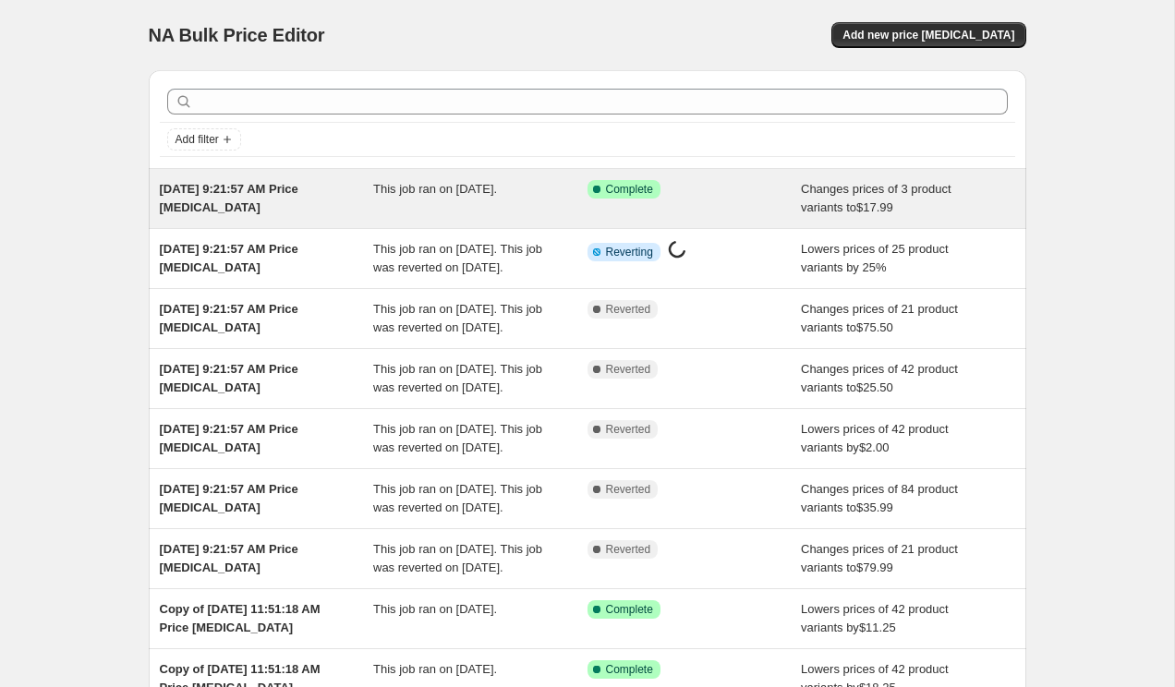
click at [314, 205] on div "Sep 13, 2025 at 9:21:57 AM Price change job" at bounding box center [267, 198] width 214 height 37
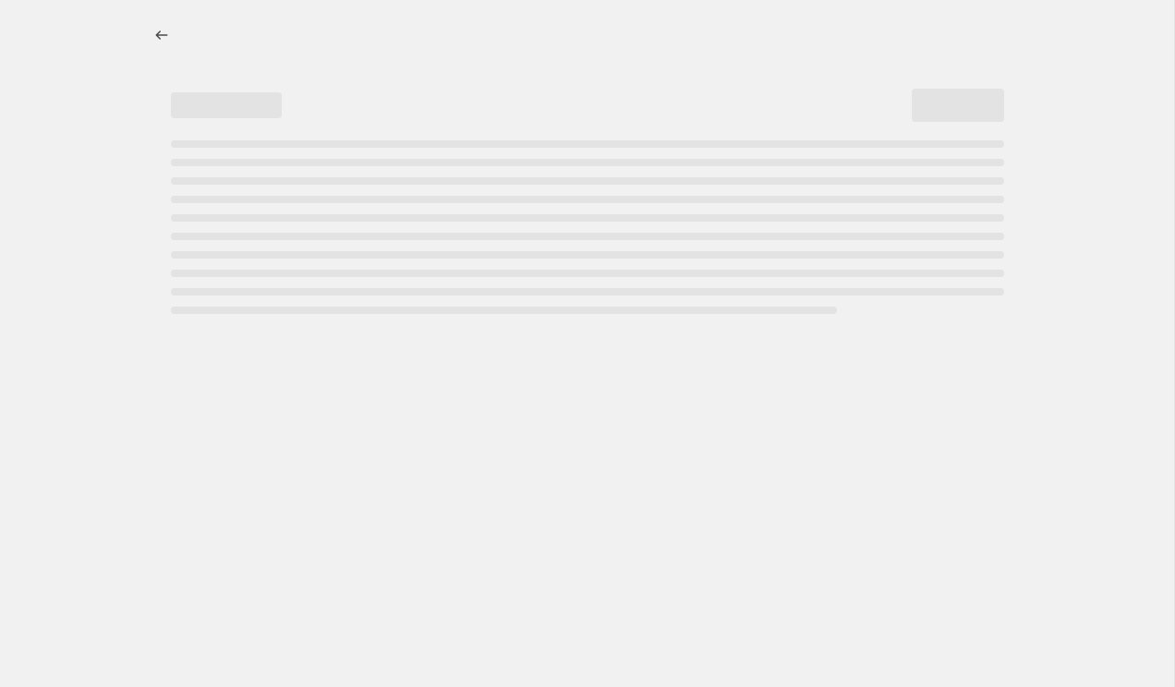
select select "no_change"
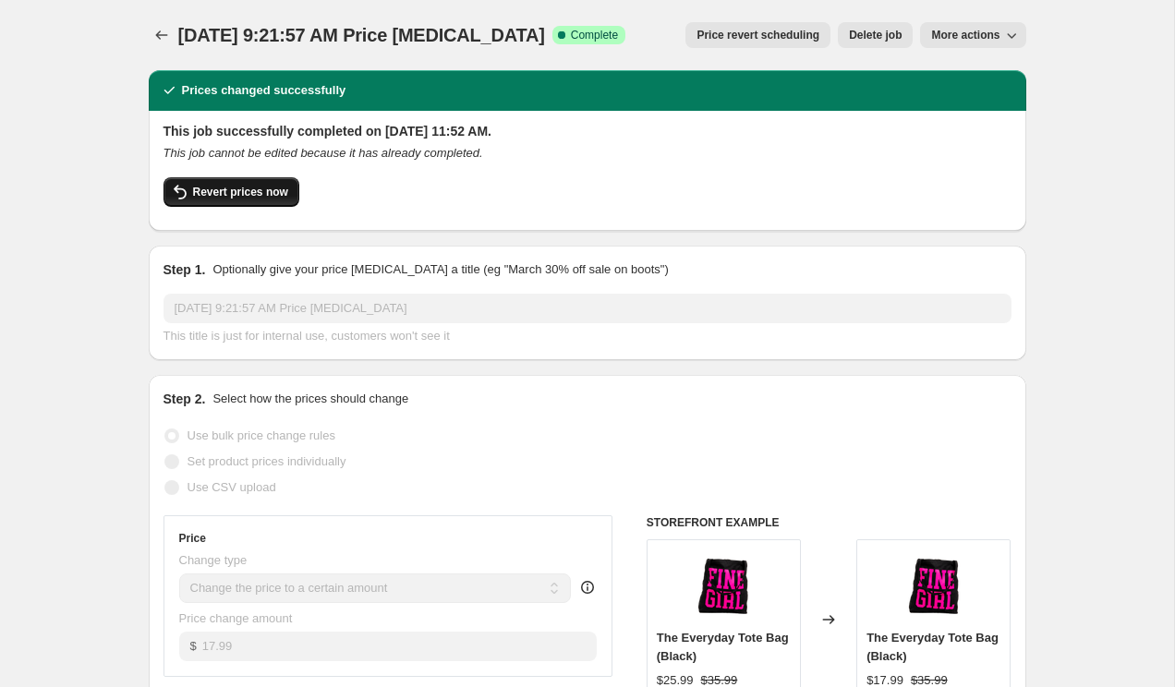
click at [246, 186] on span "Revert prices now" at bounding box center [240, 192] width 95 height 15
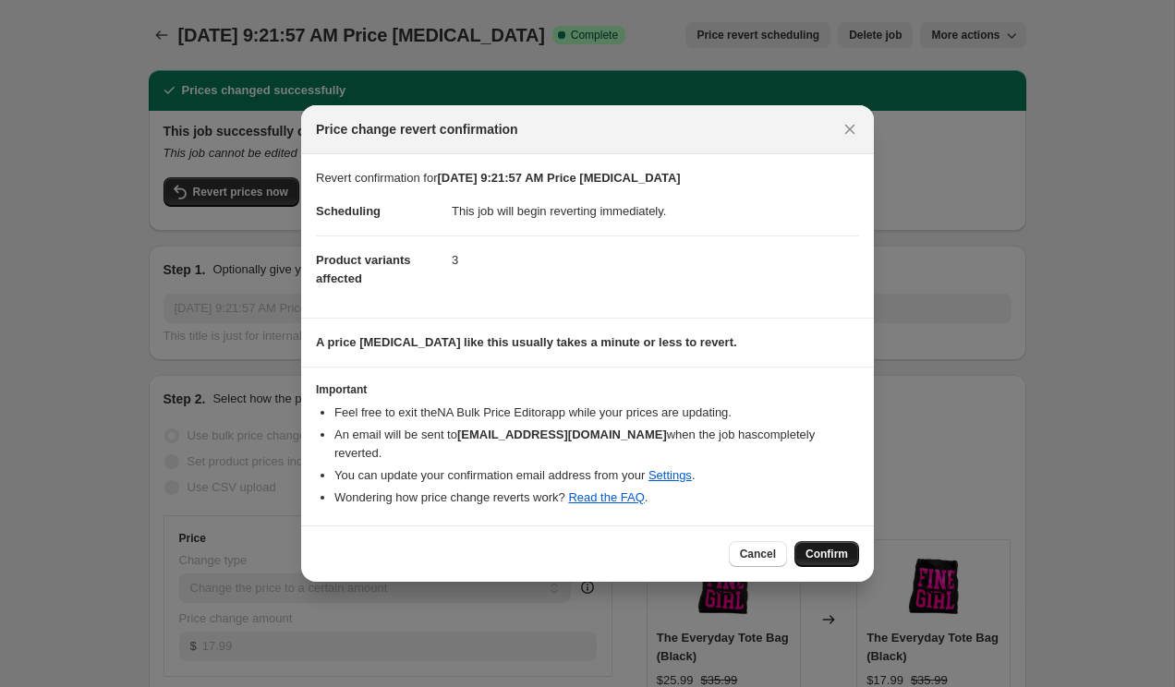
click at [817, 547] on span "Confirm" at bounding box center [827, 554] width 42 height 15
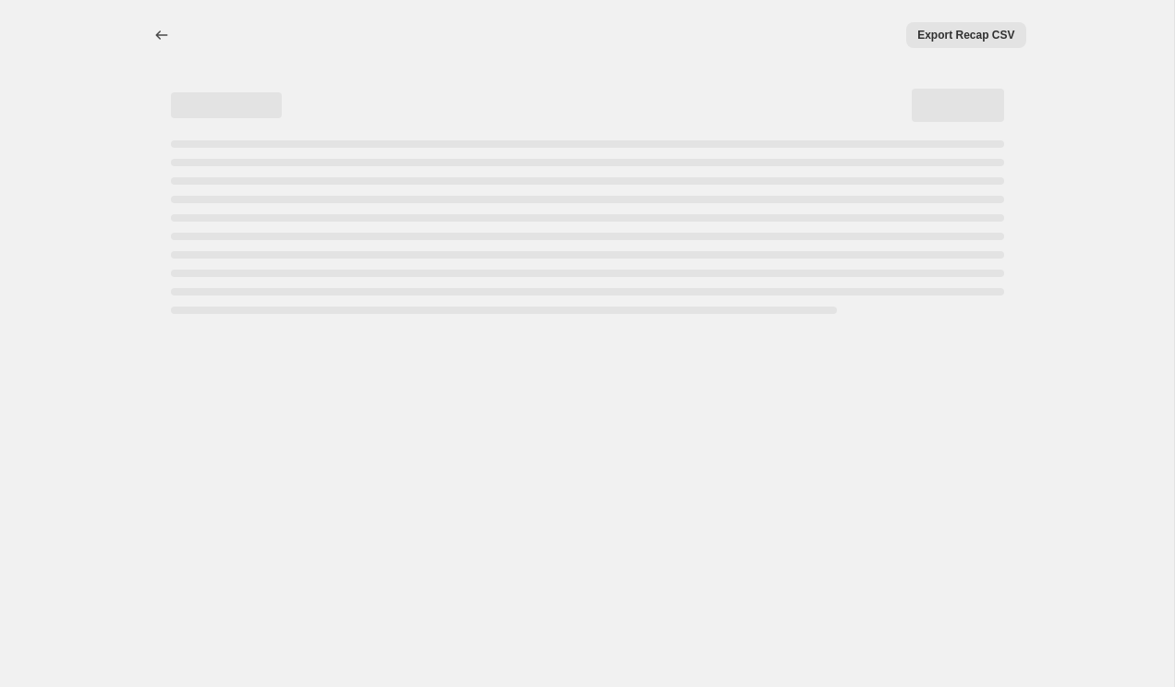
select select "no_change"
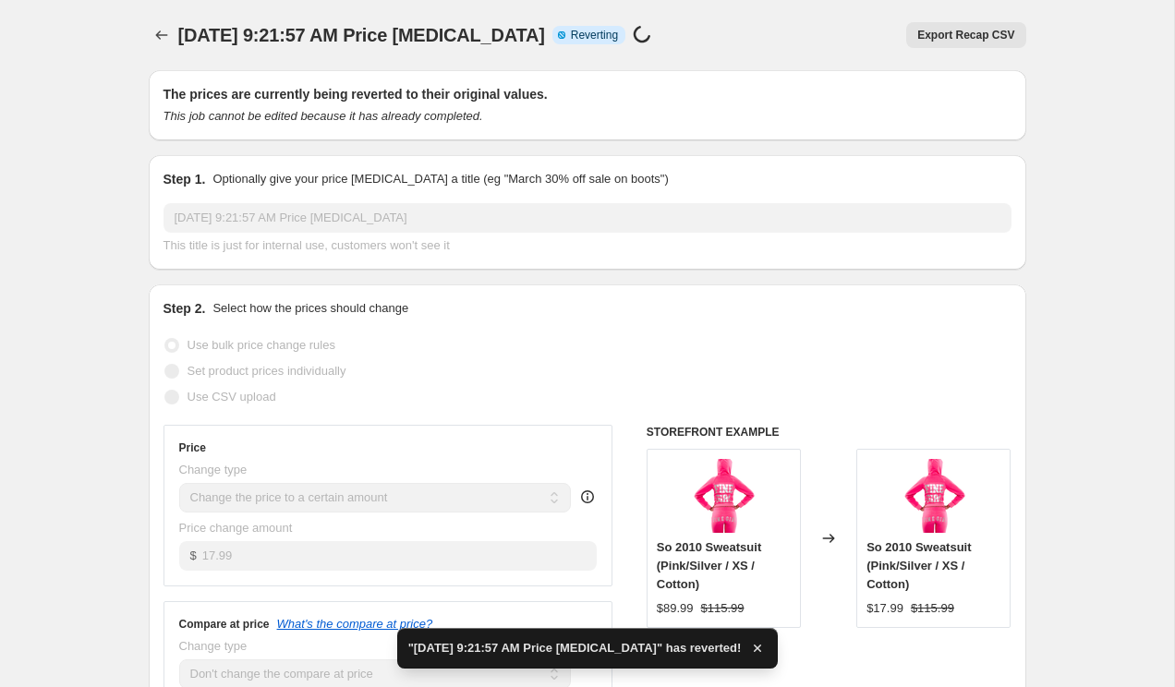
select select "no_change"
